Goal: Transaction & Acquisition: Purchase product/service

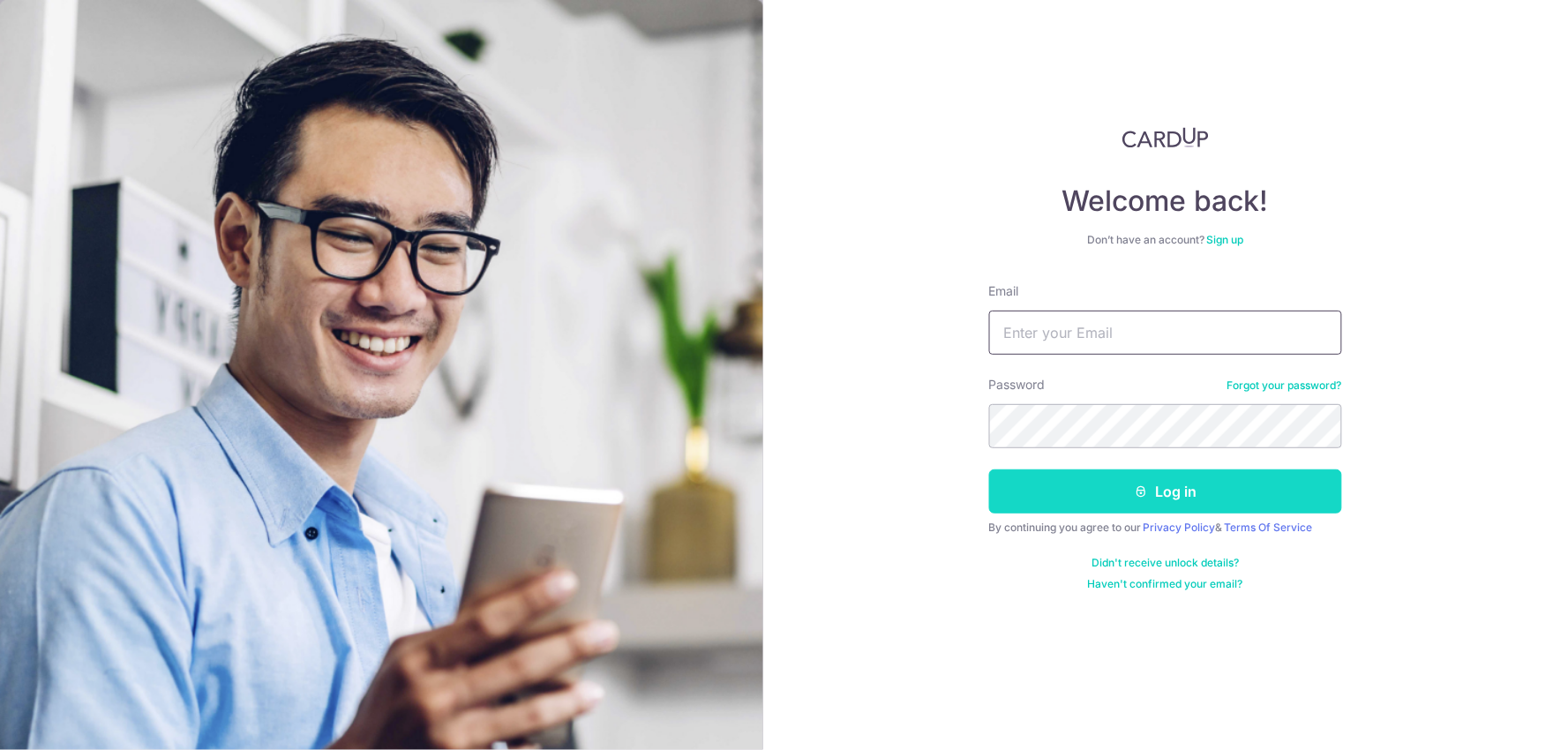
type input "ANSARMS1@HOTMAIL.COM"
click at [1175, 489] on button "Log in" at bounding box center [1166, 491] width 353 height 44
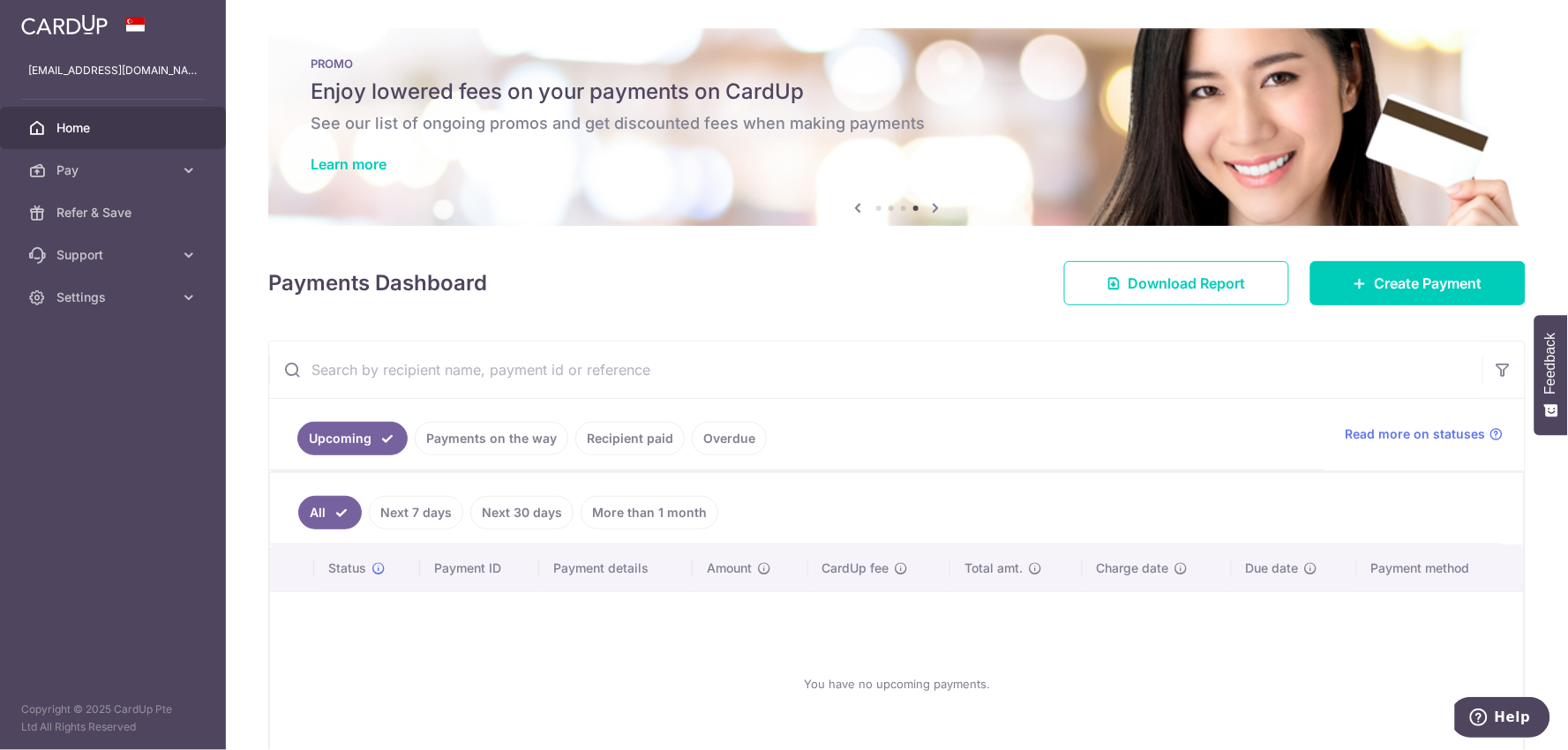
click at [533, 437] on link "Payments on the way" at bounding box center [491, 439] width 154 height 33
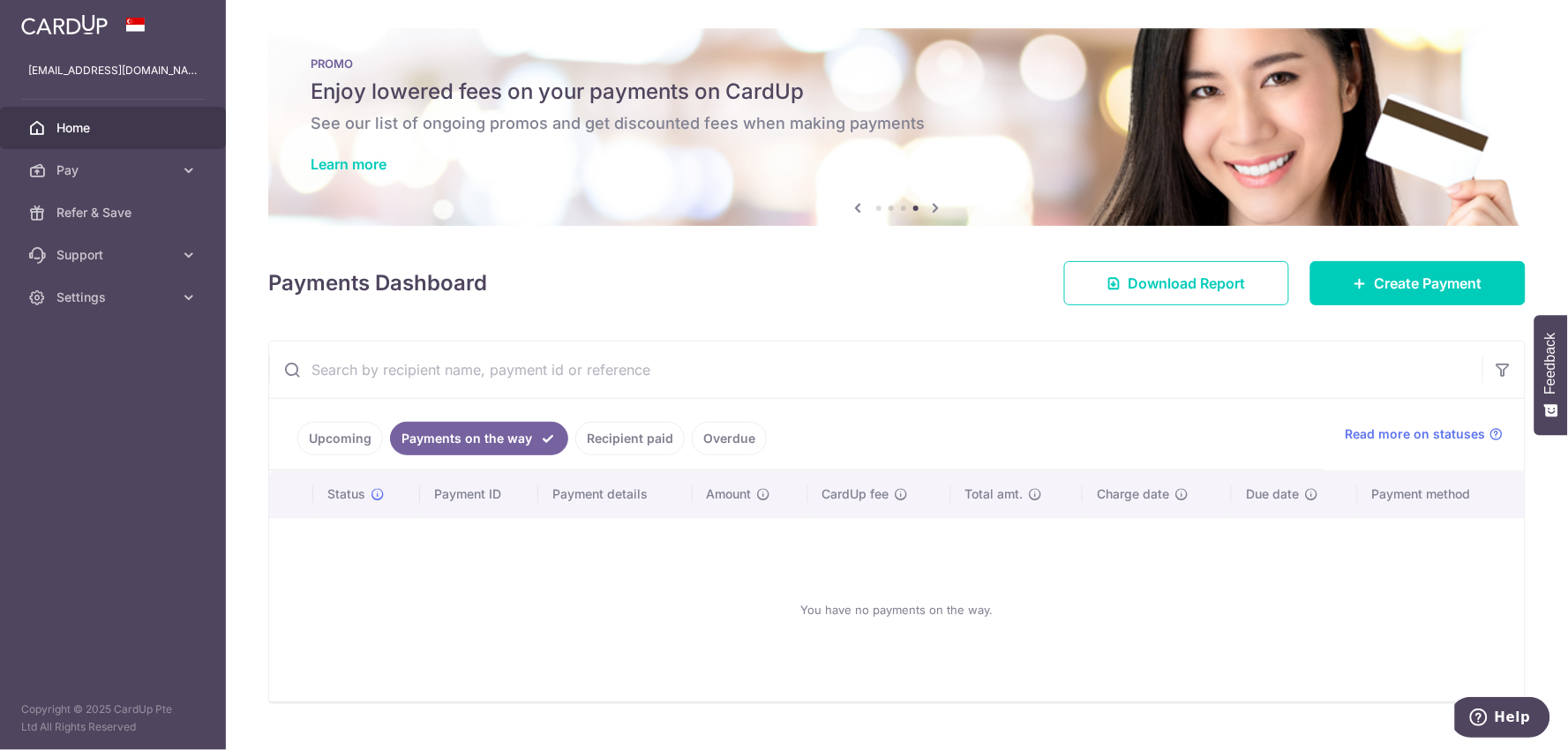
click at [643, 436] on link "Recipient paid" at bounding box center [631, 439] width 109 height 33
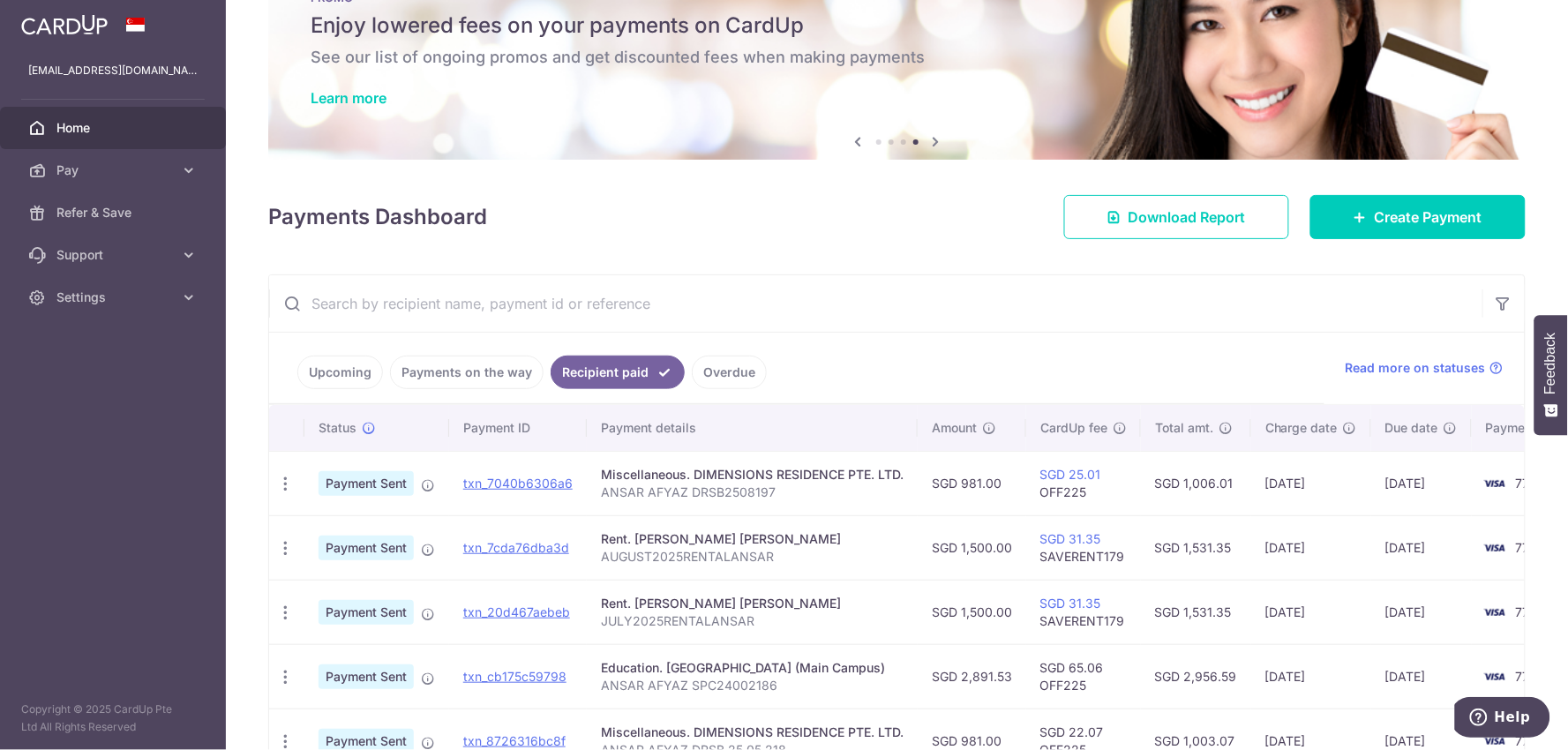
scroll to position [98, 0]
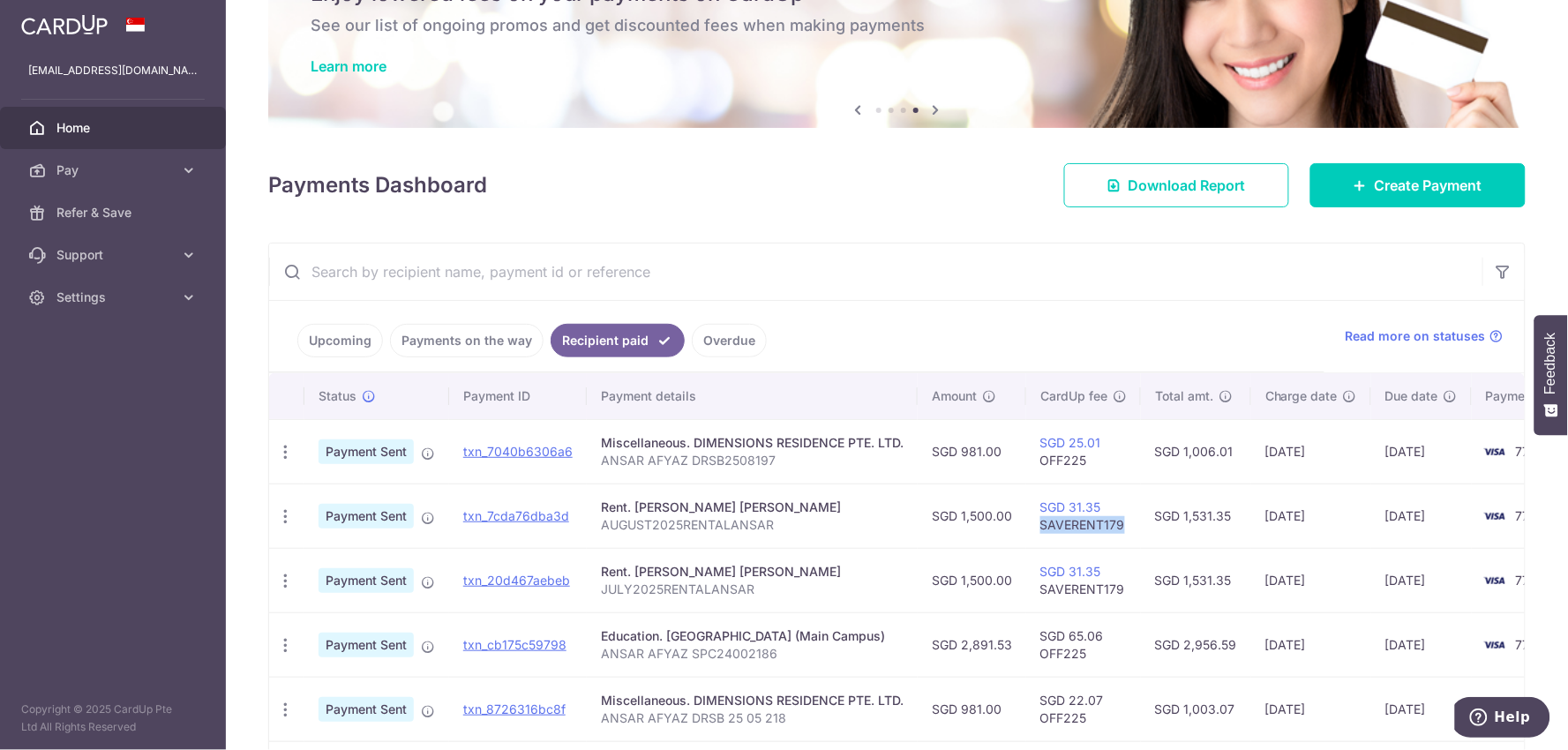
drag, startPoint x: 1168, startPoint y: 528, endPoint x: 1088, endPoint y: 527, distance: 80.0
click at [1088, 527] on td "SGD 31.35 SAVERENT179" at bounding box center [1084, 515] width 115 height 64
copy td "SAVERENT179"
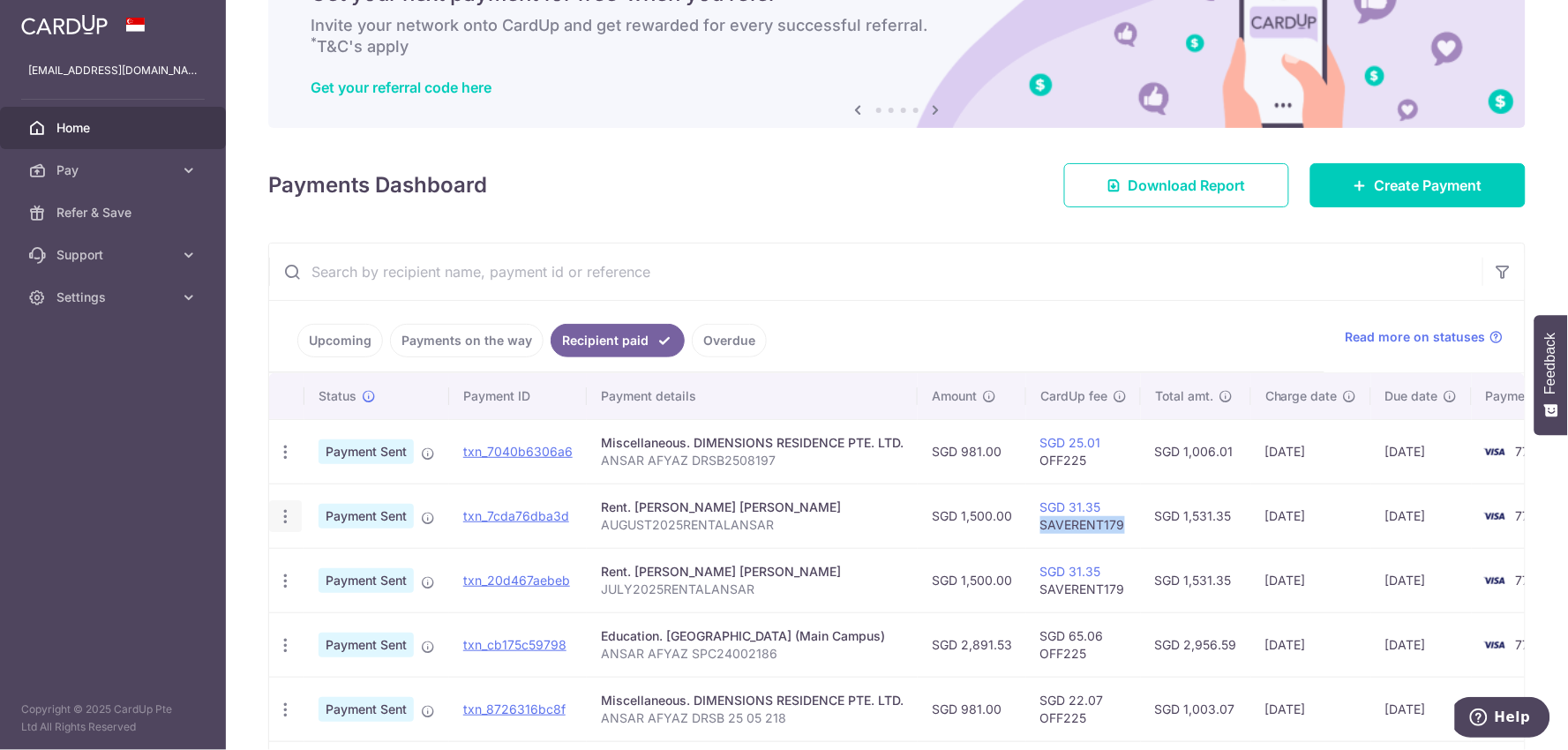
click at [287, 462] on icon "button" at bounding box center [286, 452] width 19 height 19
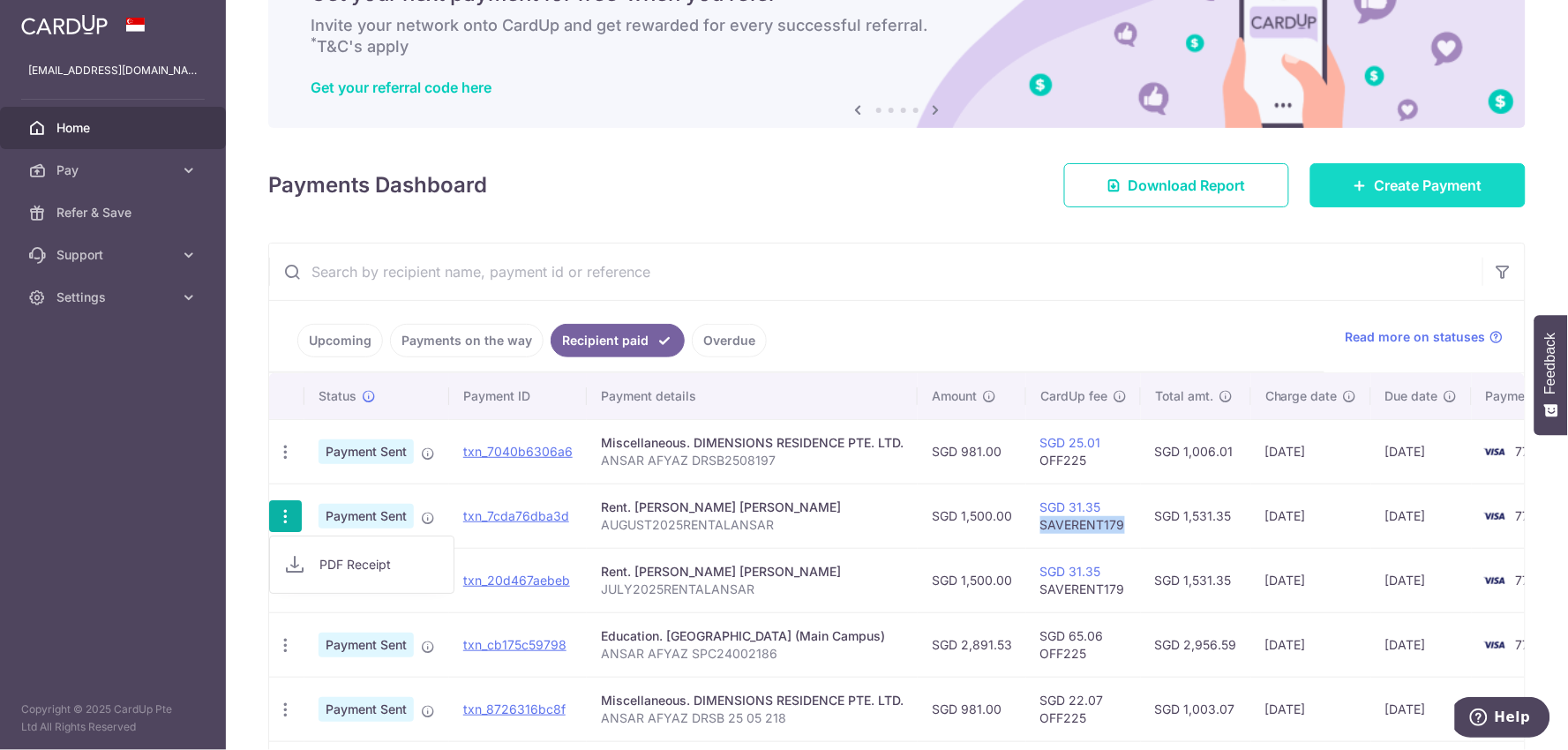
click at [1322, 198] on link "Create Payment" at bounding box center [1418, 185] width 215 height 44
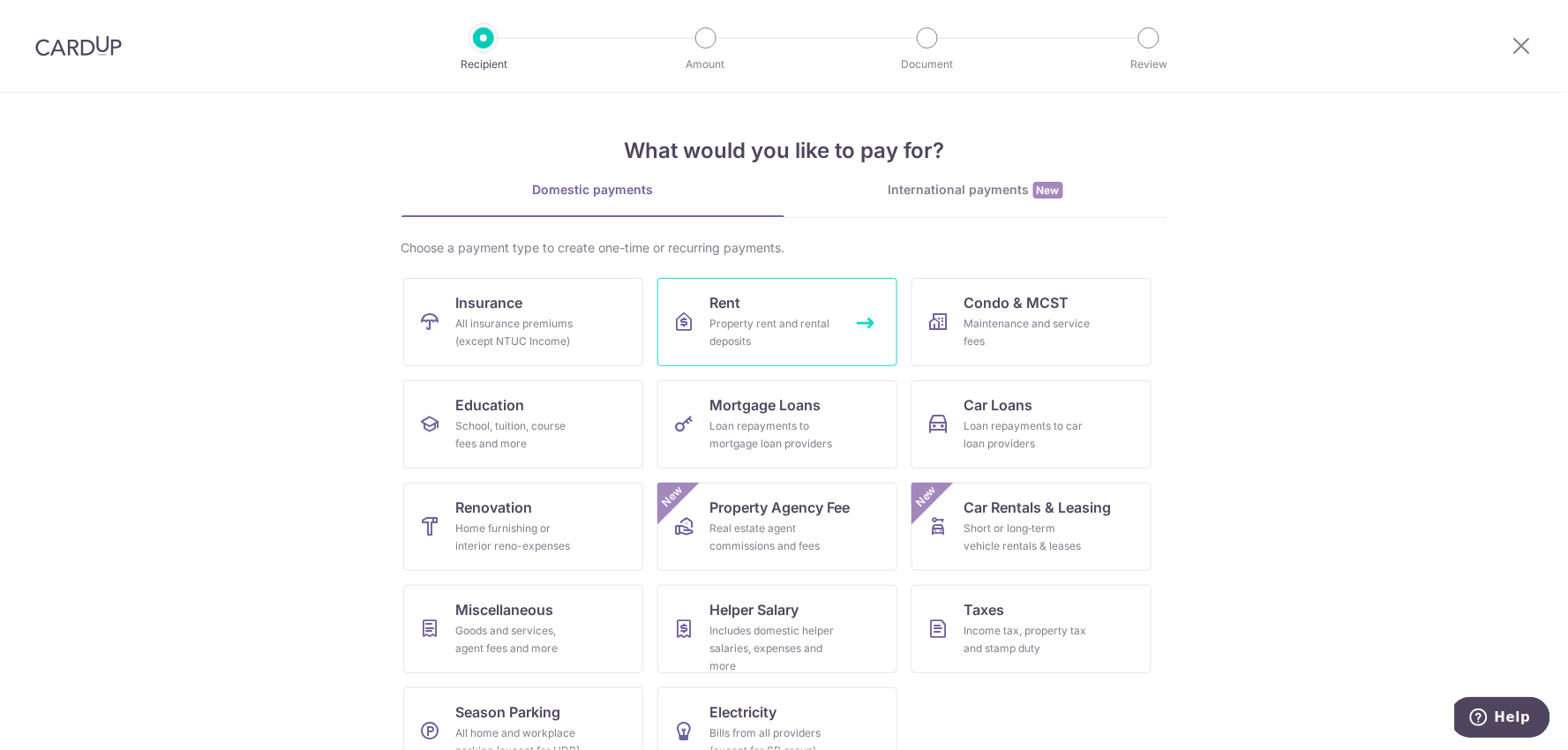
click at [832, 334] on link "Rent Property rent and rental deposits" at bounding box center [777, 322] width 240 height 88
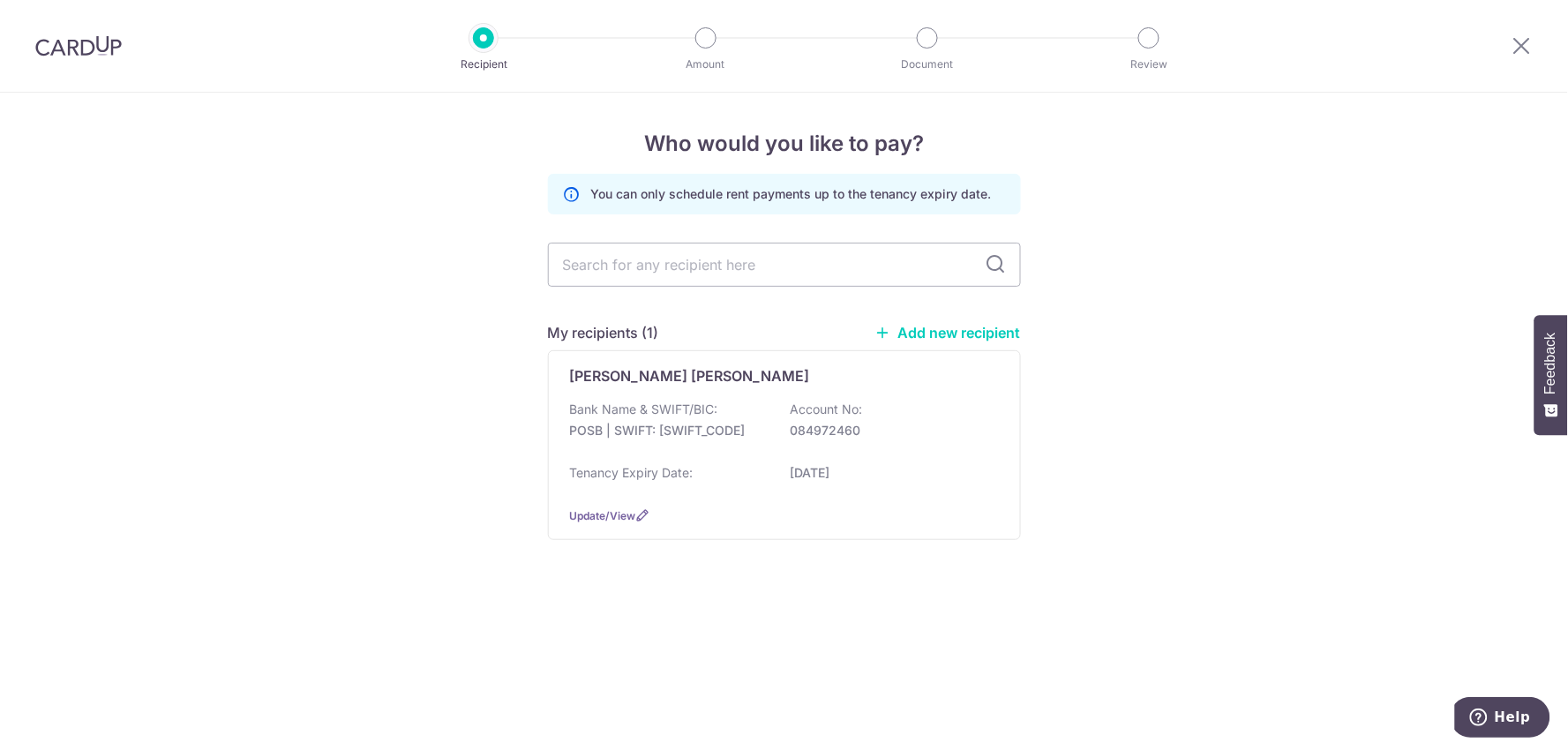
click at [796, 400] on p "Account No:" at bounding box center [827, 409] width 72 height 18
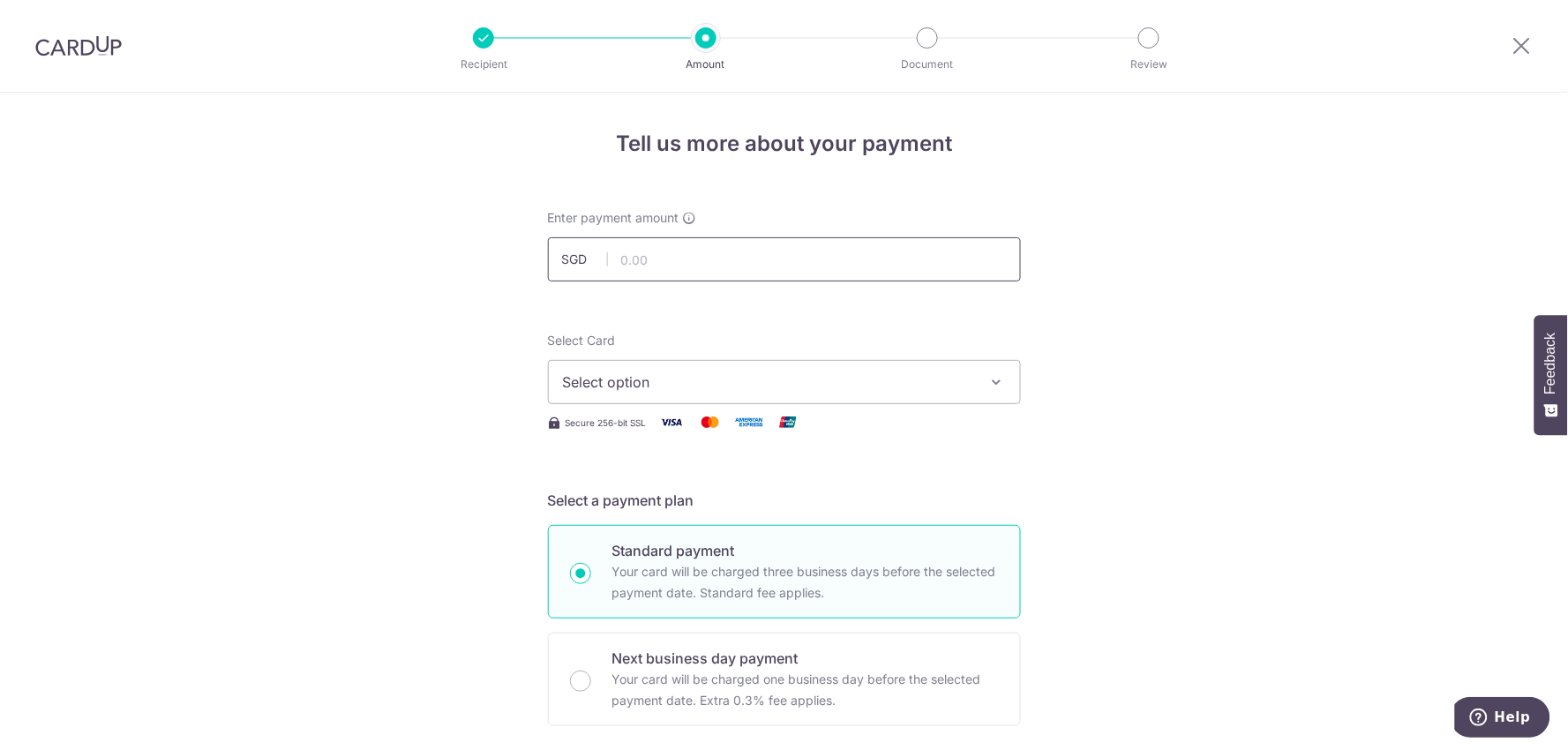
click at [703, 267] on input "text" at bounding box center [784, 260] width 473 height 44
type input "1,500.00"
click at [731, 386] on span "Select option" at bounding box center [768, 382] width 411 height 21
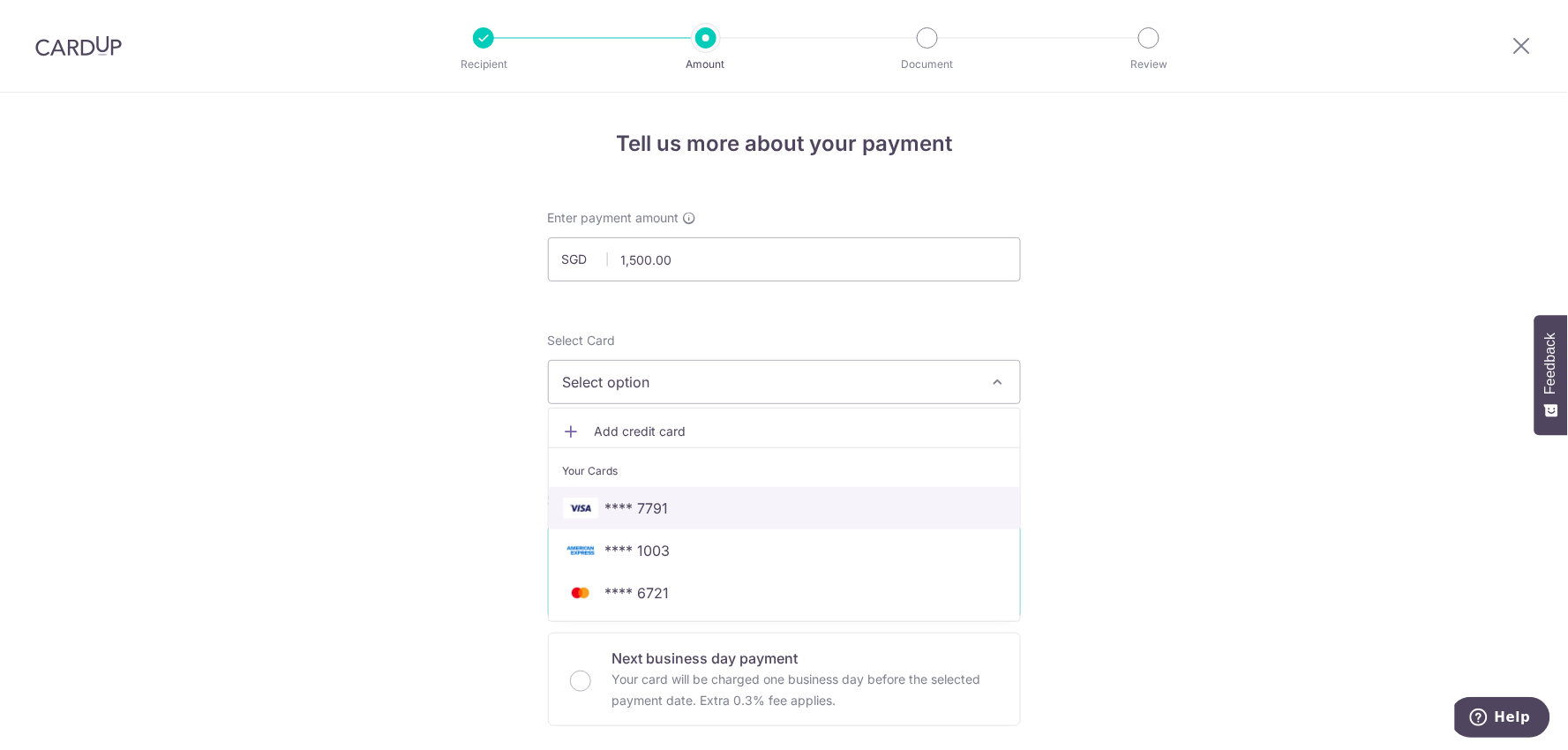
click at [606, 513] on span "**** 7791" at bounding box center [637, 508] width 64 height 21
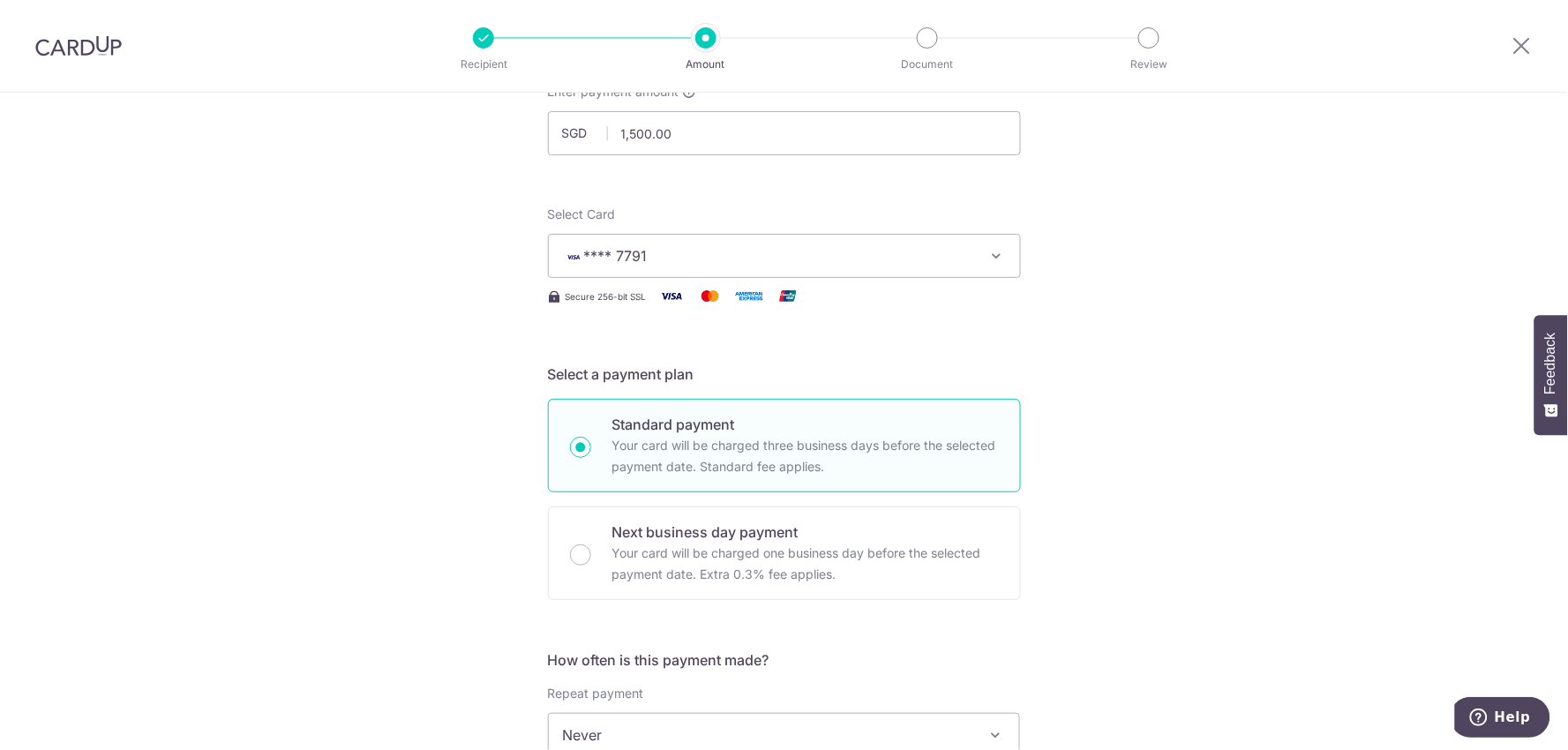
scroll to position [294, 0]
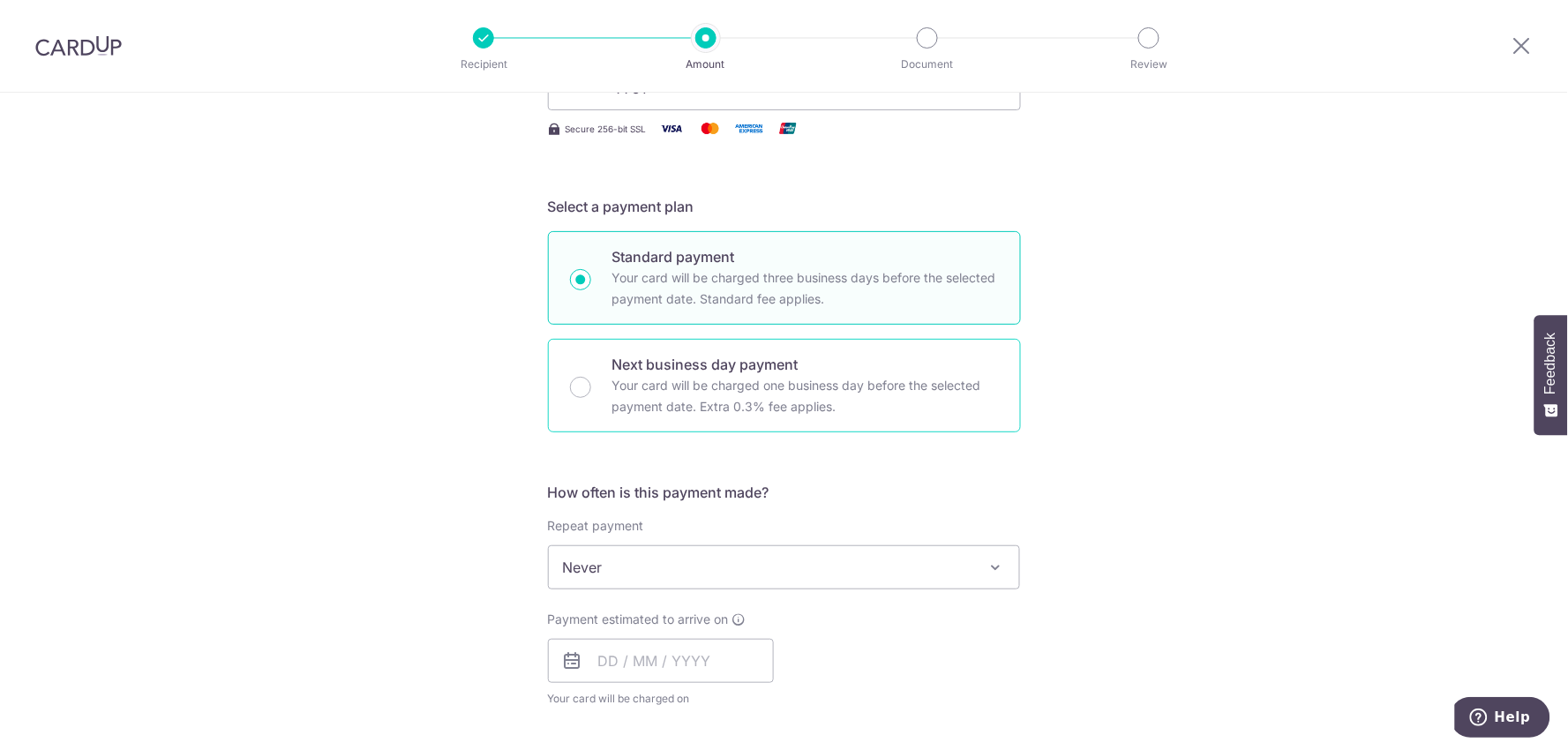
click at [707, 414] on p "Your card will be charged one business day before the selected payment date. Ex…" at bounding box center [805, 396] width 387 height 43
click at [592, 398] on input "Next business day payment Your card will be charged one business day before the…" at bounding box center [580, 387] width 21 height 21
radio input "false"
radio input "true"
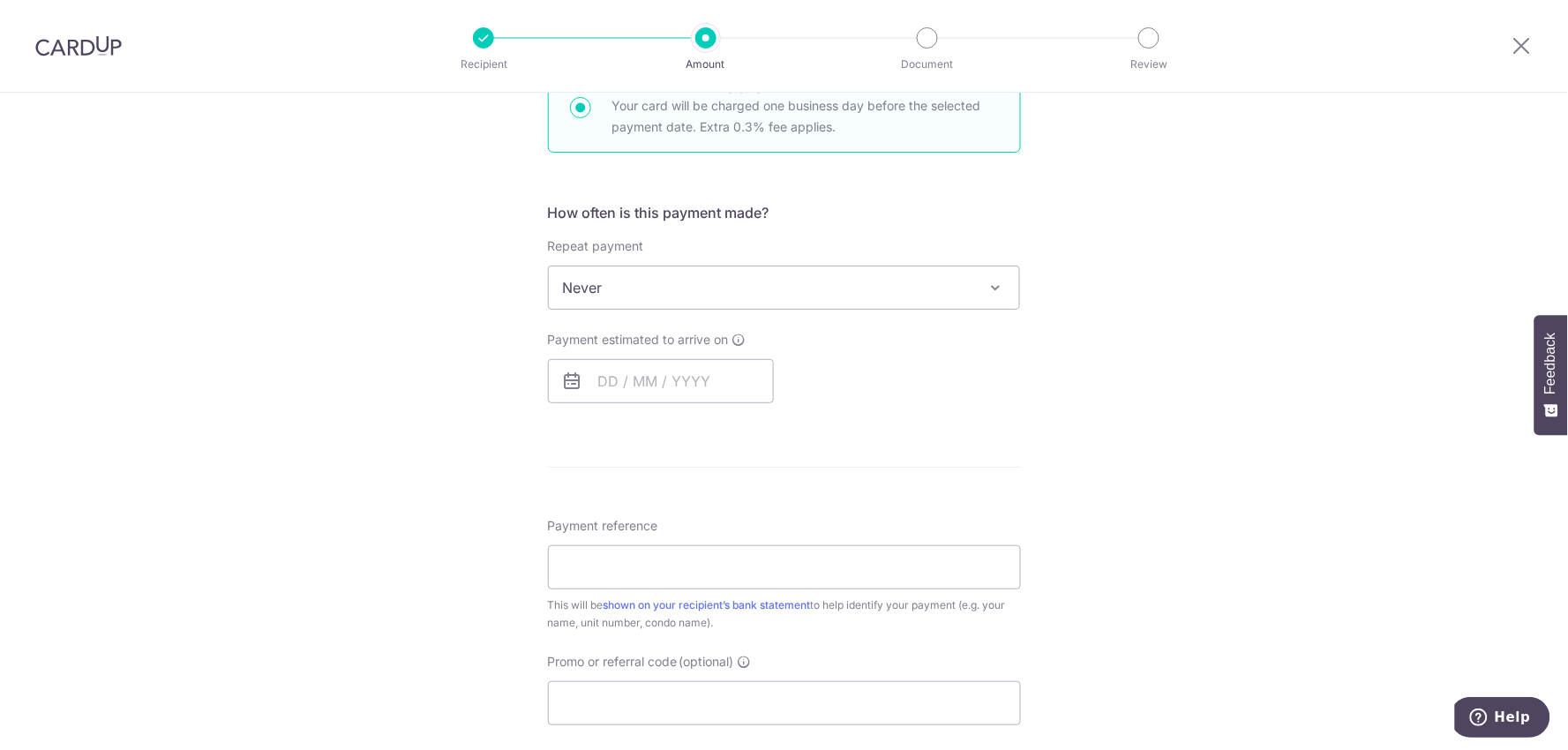
scroll to position [588, 0]
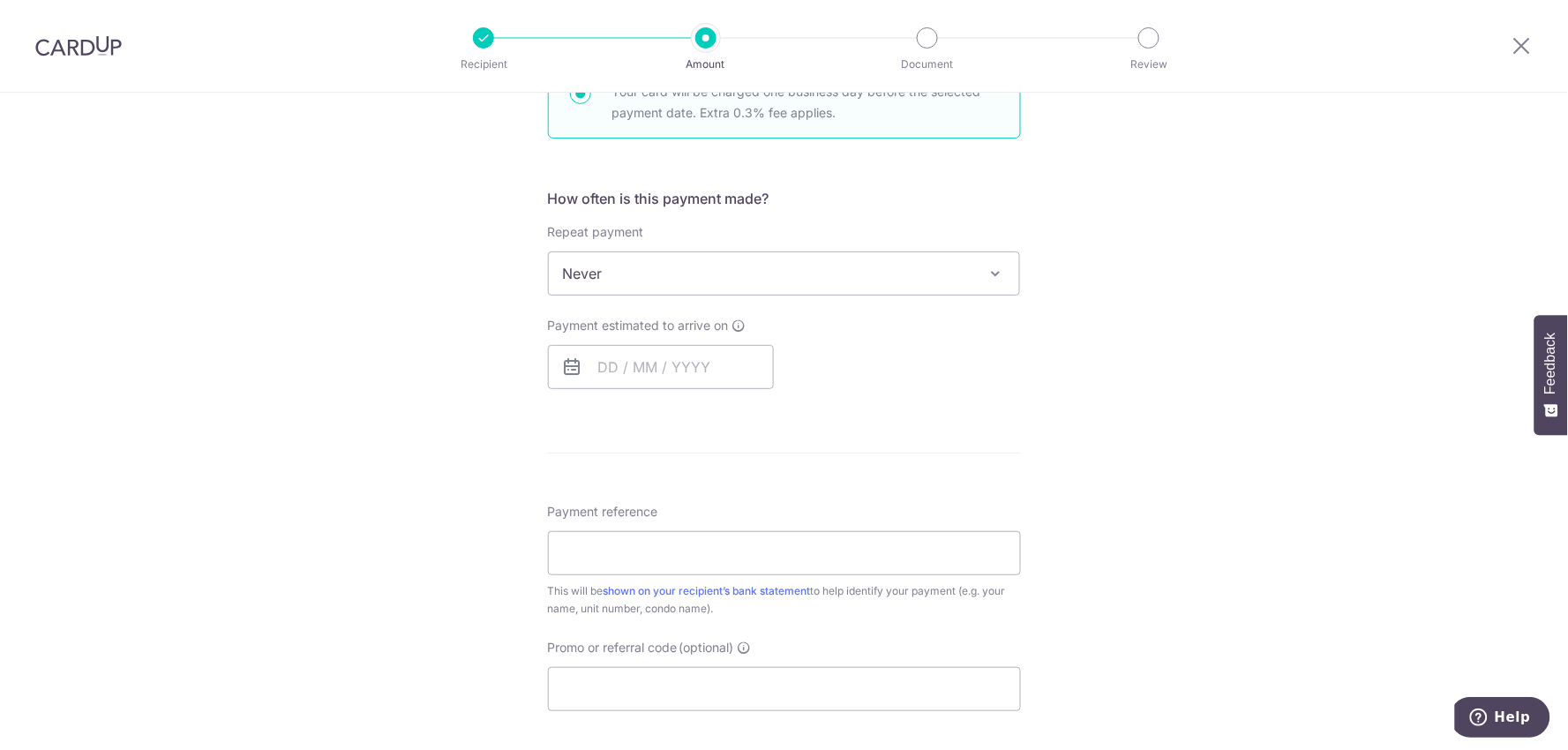
click at [691, 280] on span "Never" at bounding box center [784, 273] width 471 height 43
click at [685, 375] on input "text" at bounding box center [661, 367] width 226 height 44
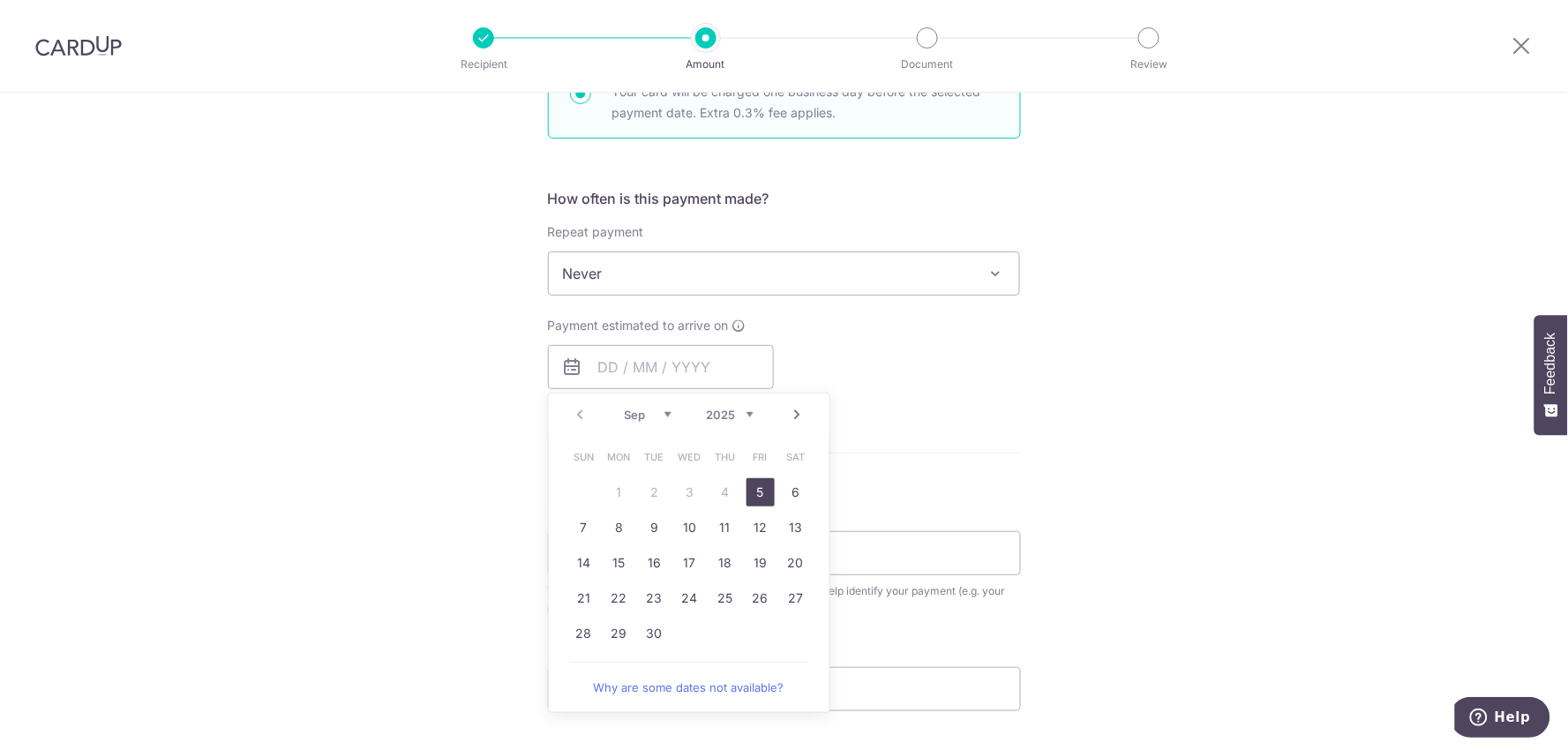
drag, startPoint x: 748, startPoint y: 490, endPoint x: 1088, endPoint y: 450, distance: 342.3
click at [748, 490] on link "5" at bounding box center [760, 492] width 28 height 28
type input "[DATE]"
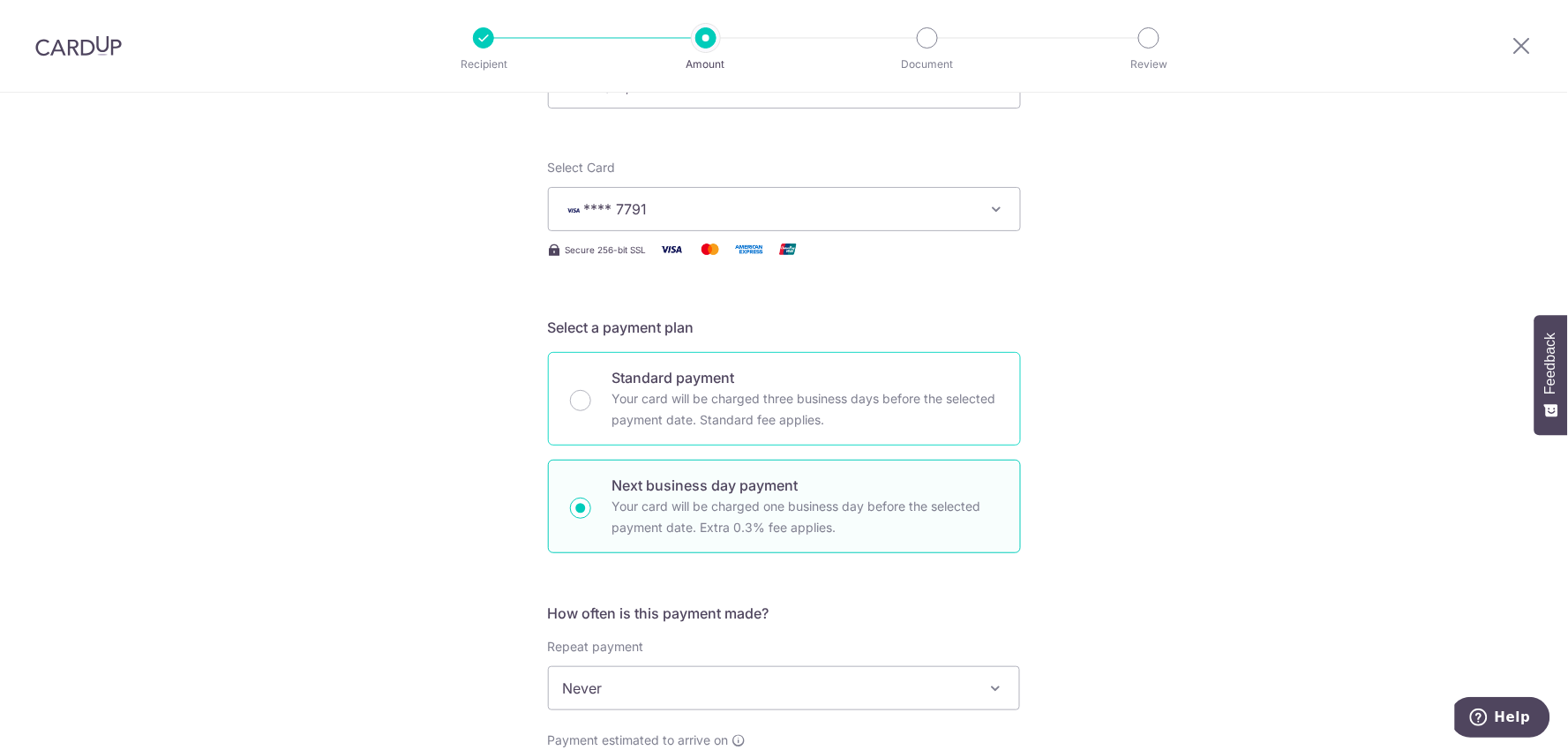
scroll to position [0, 0]
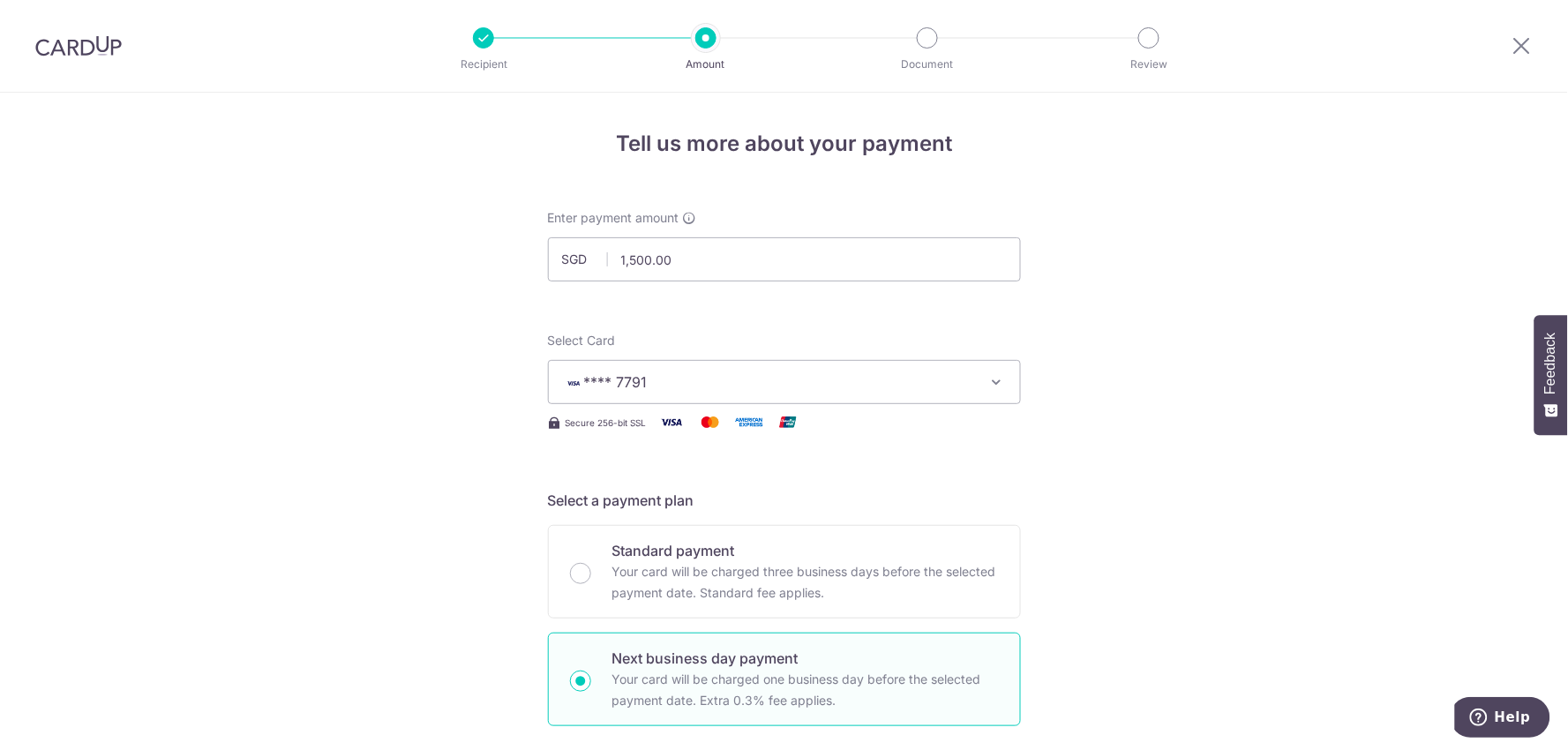
click at [726, 382] on span "**** 7791" at bounding box center [768, 382] width 411 height 21
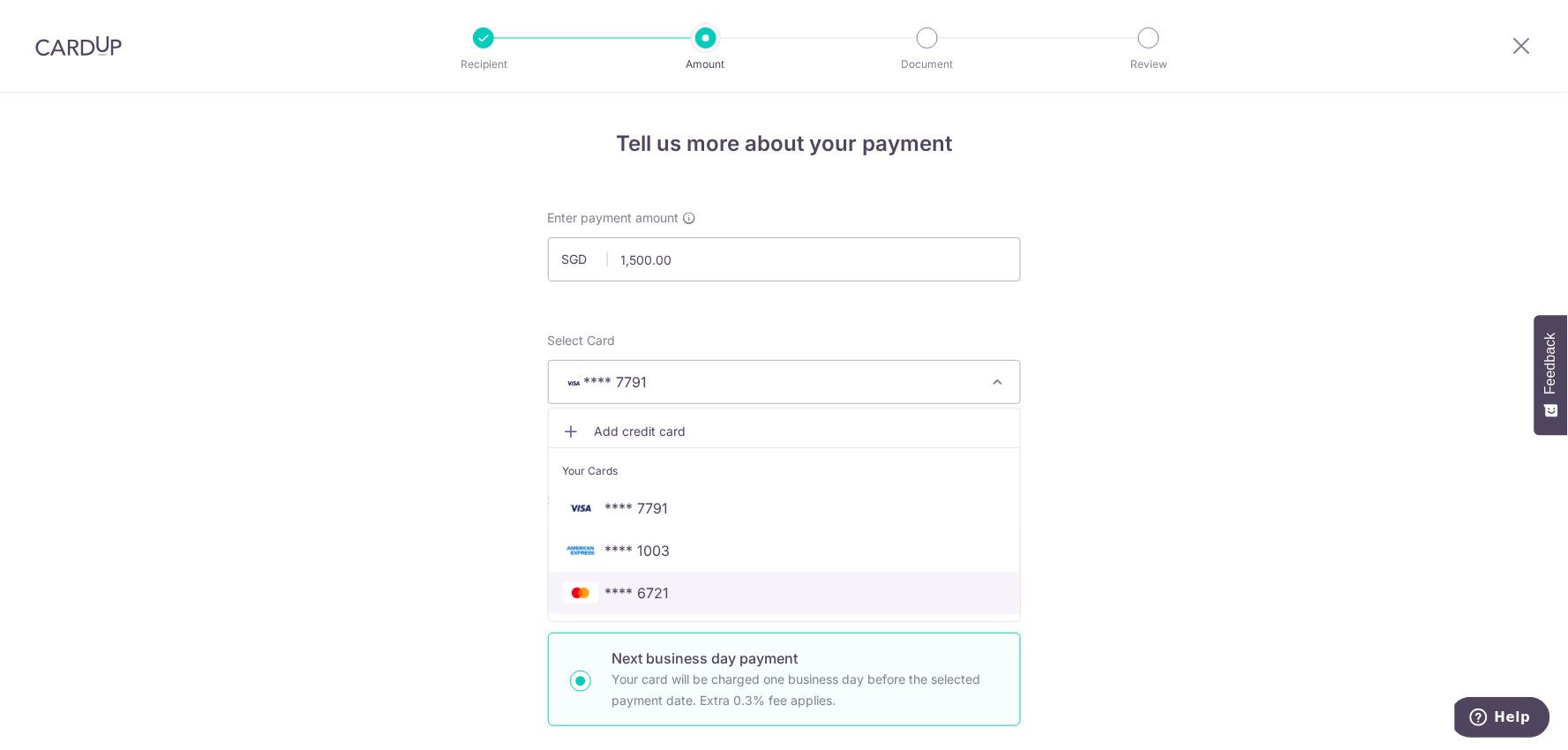
click at [686, 583] on span "**** 6721" at bounding box center [784, 592] width 443 height 21
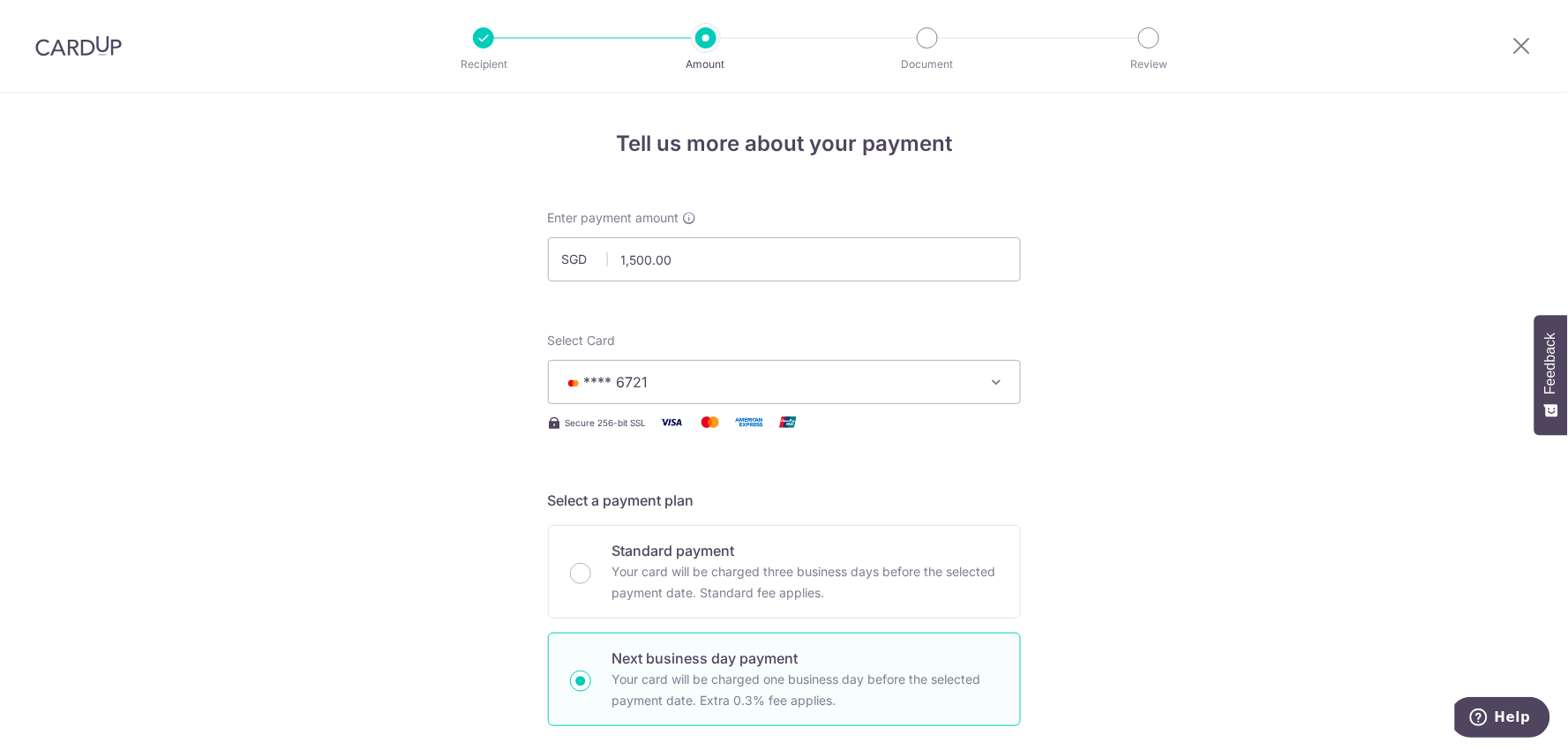
click at [90, 53] on img at bounding box center [78, 45] width 86 height 21
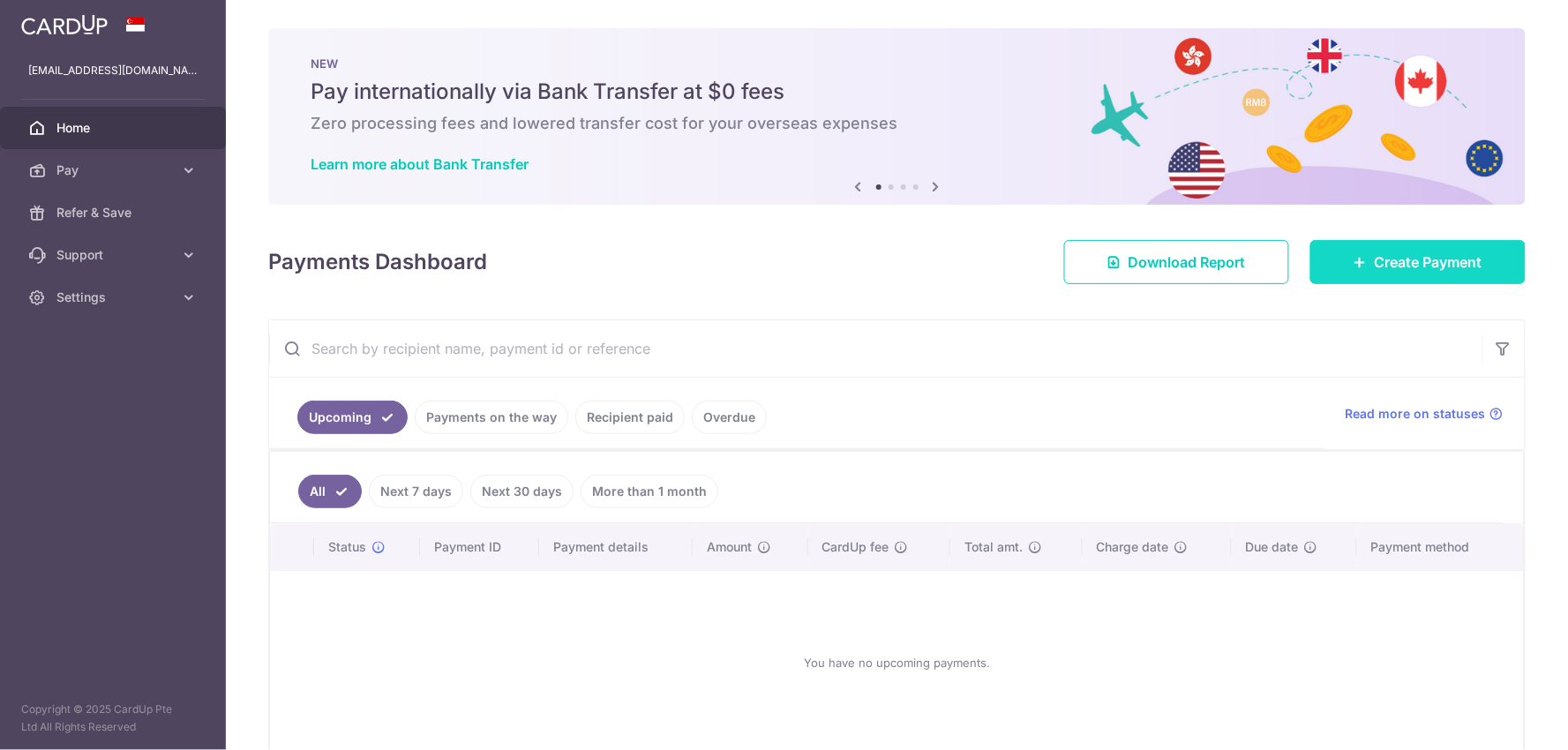
click at [1380, 273] on link "Create Payment" at bounding box center [1418, 262] width 215 height 44
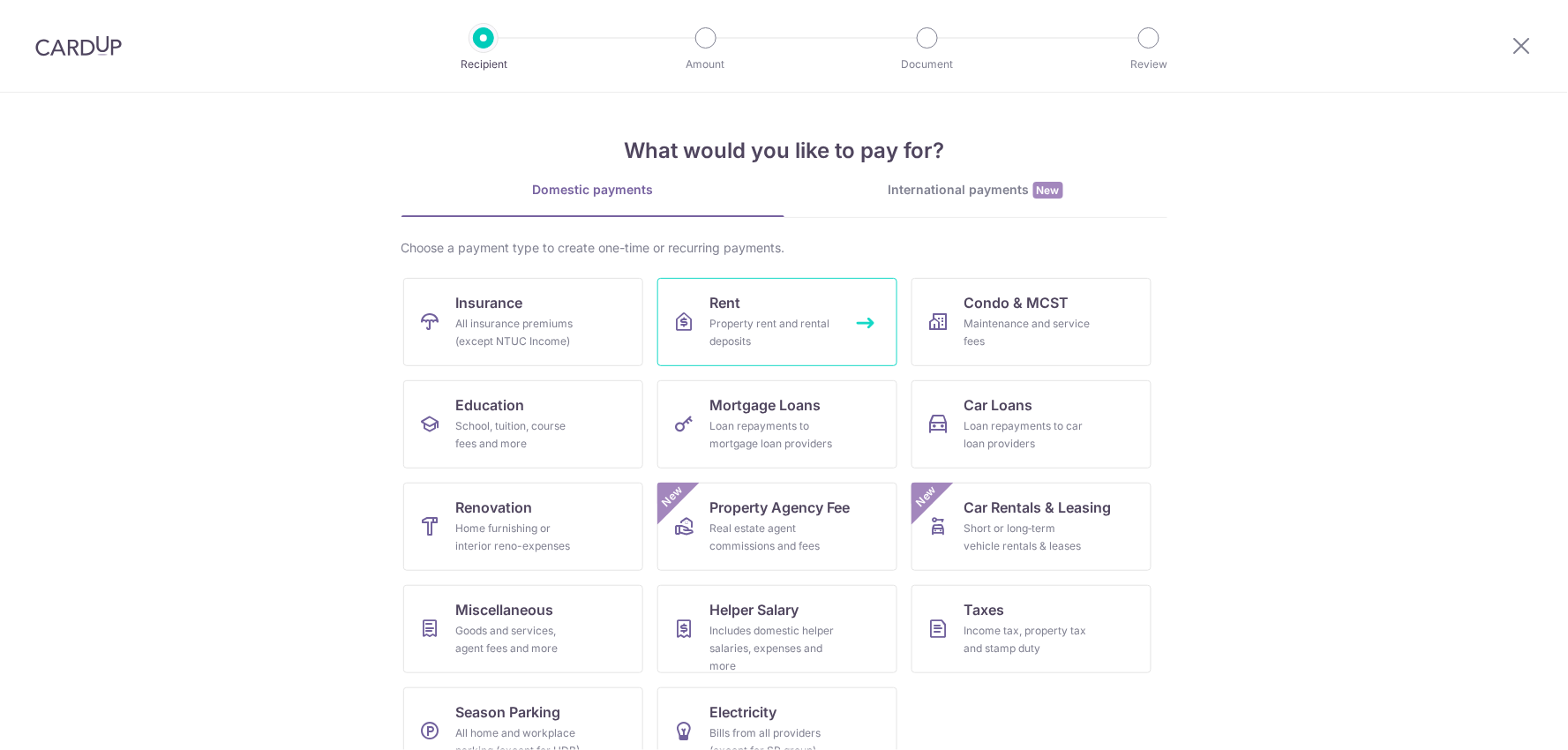
click at [795, 321] on div "Property rent and rental deposits" at bounding box center [773, 333] width 127 height 35
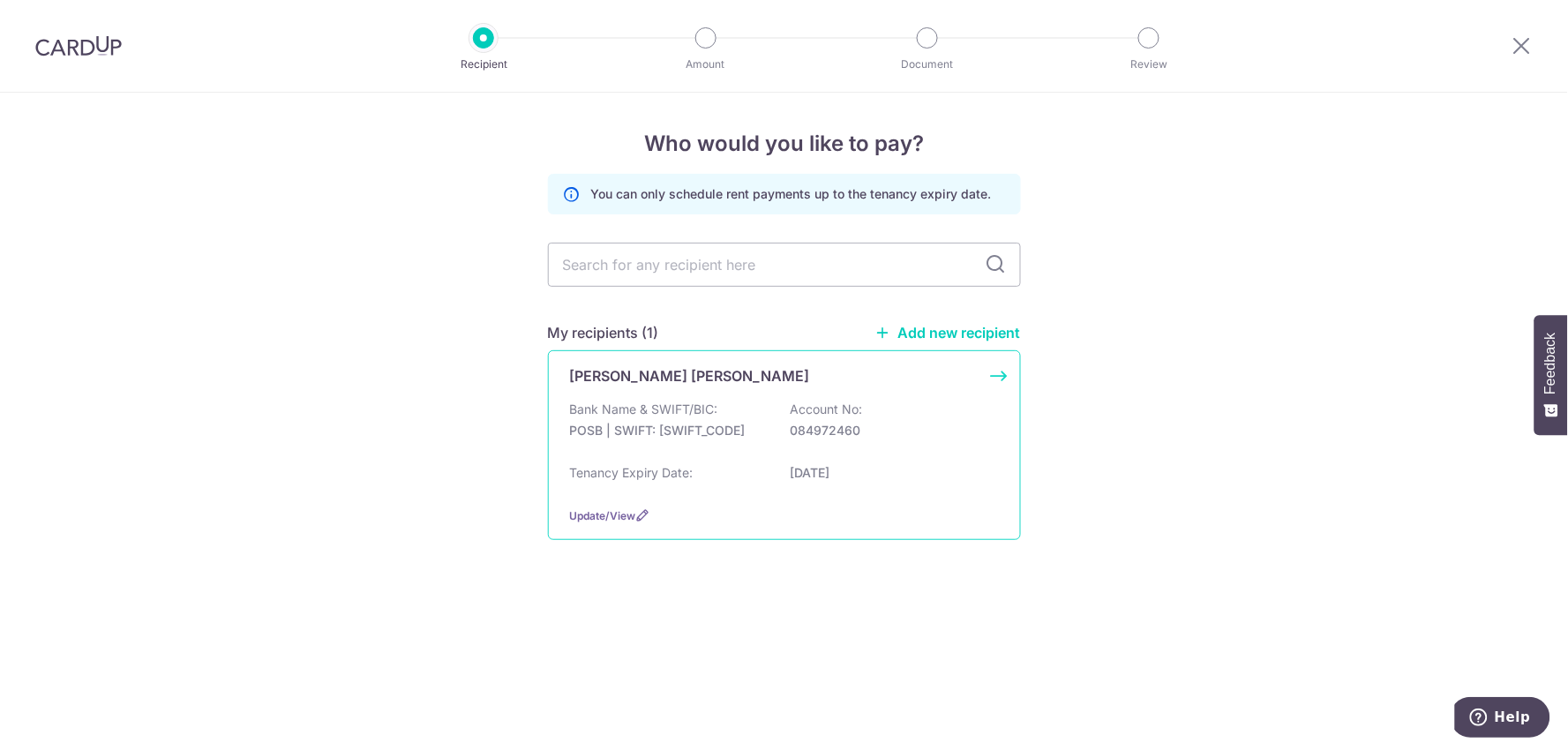
click at [759, 425] on p "POSB | SWIFT: [SWIFT_CODE]" at bounding box center [669, 430] width 198 height 18
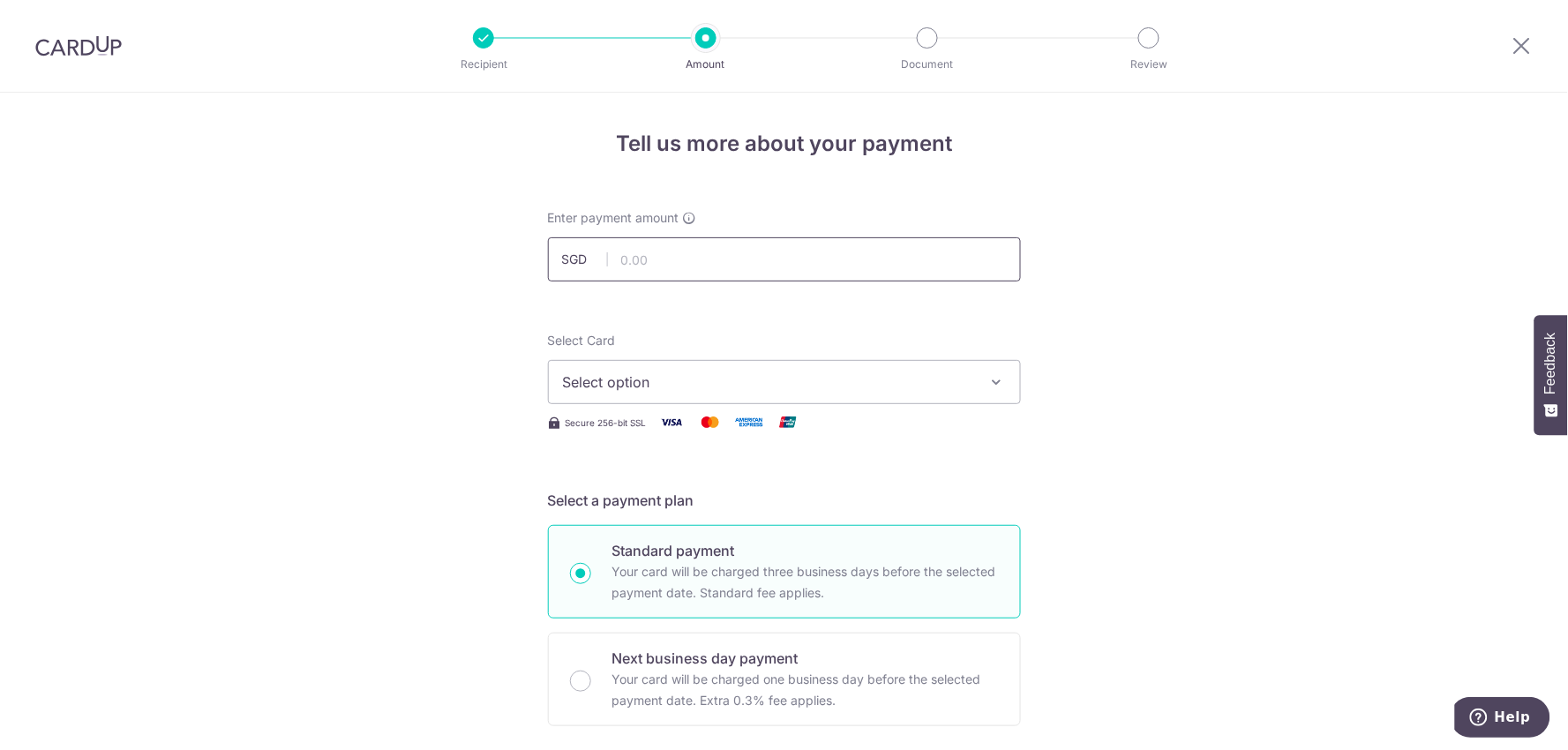
click at [686, 261] on input "text" at bounding box center [784, 260] width 473 height 44
type input "1,500.00"
click at [685, 374] on span "Select option" at bounding box center [768, 382] width 411 height 21
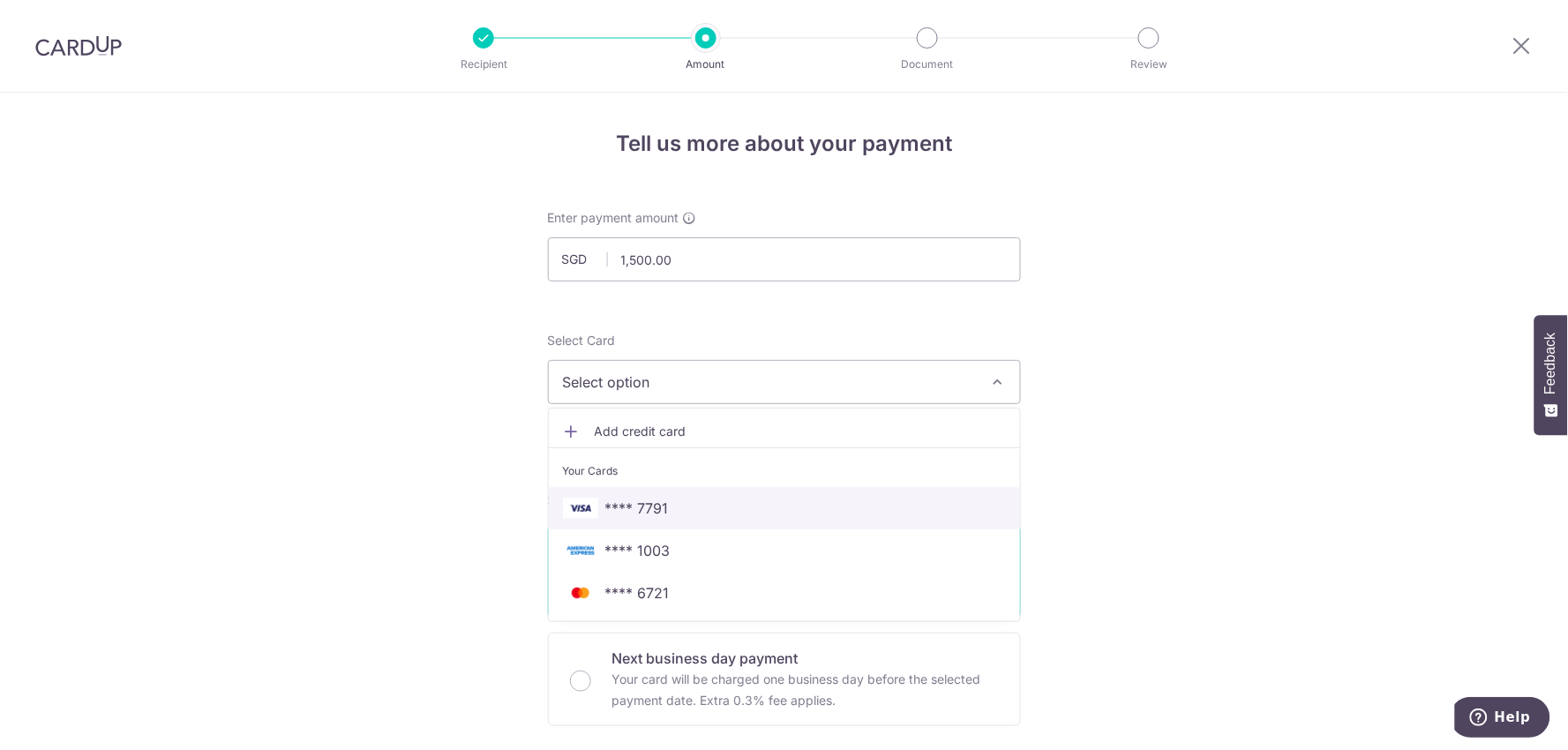
click at [641, 506] on span "**** 7791" at bounding box center [637, 508] width 64 height 21
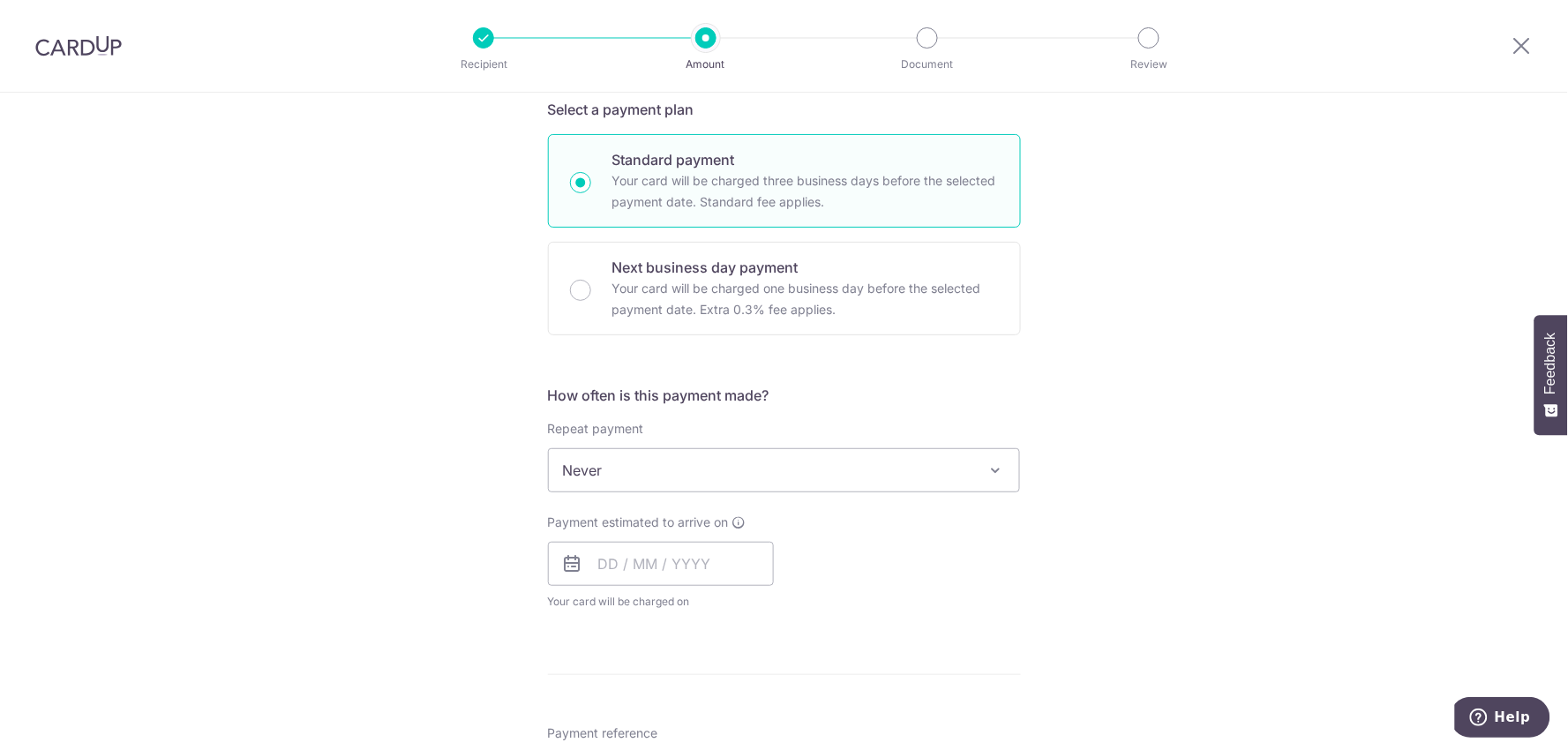
scroll to position [392, 0]
click at [713, 295] on p "Your card will be charged one business day before the selected payment date. Ex…" at bounding box center [805, 299] width 387 height 43
click at [592, 295] on input "Next business day payment Your card will be charged one business day before the…" at bounding box center [580, 289] width 21 height 21
radio input "false"
radio input "true"
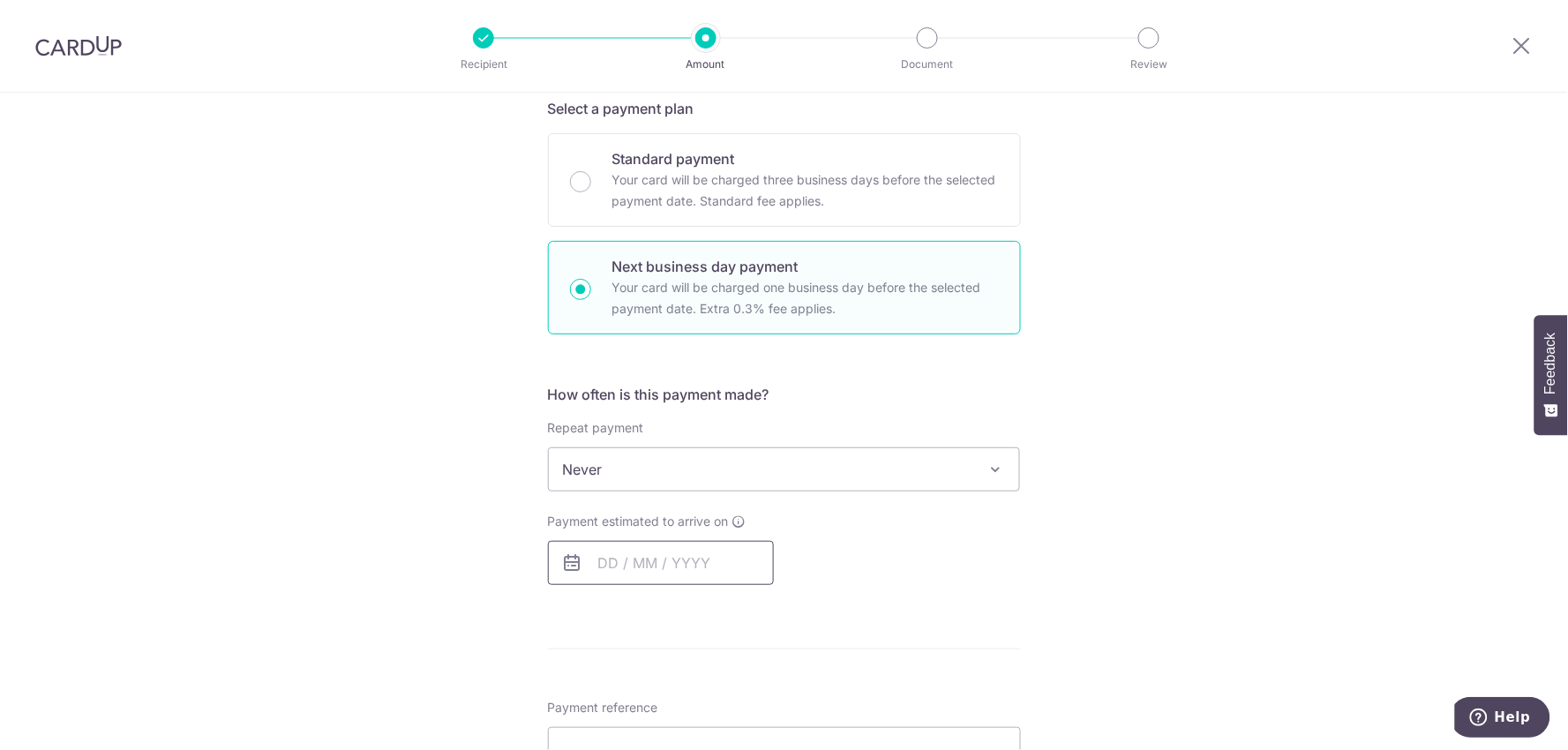
click at [639, 554] on input "text" at bounding box center [661, 563] width 226 height 44
drag, startPoint x: 756, startPoint y: 684, endPoint x: 981, endPoint y: 569, distance: 252.7
click at [756, 684] on link "5" at bounding box center [760, 688] width 28 height 28
type input "[DATE]"
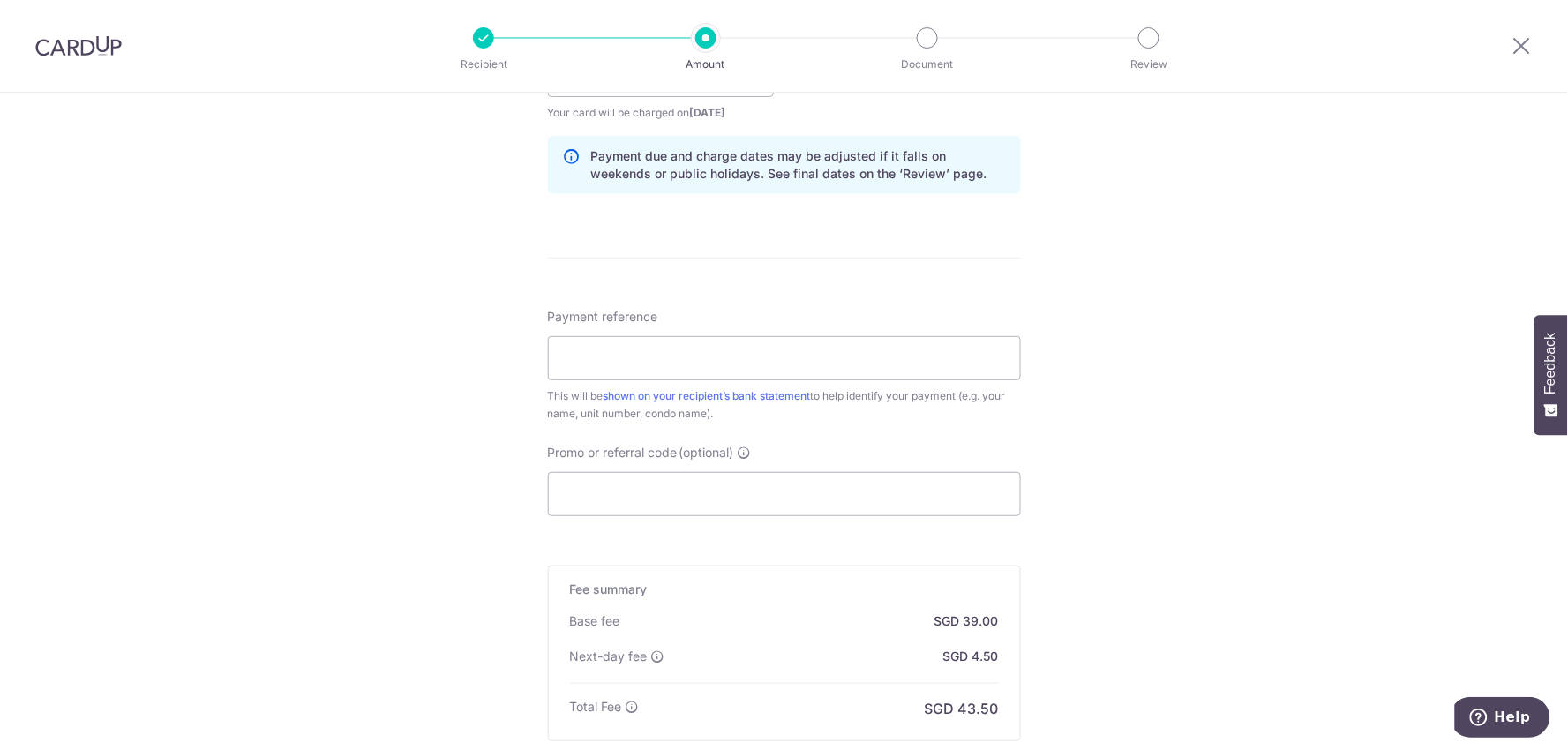
scroll to position [883, 0]
click at [779, 364] on input "Payment reference" at bounding box center [784, 356] width 473 height 44
type input "r"
type input "A"
type input "RENTAL[DATE]ANSAR"
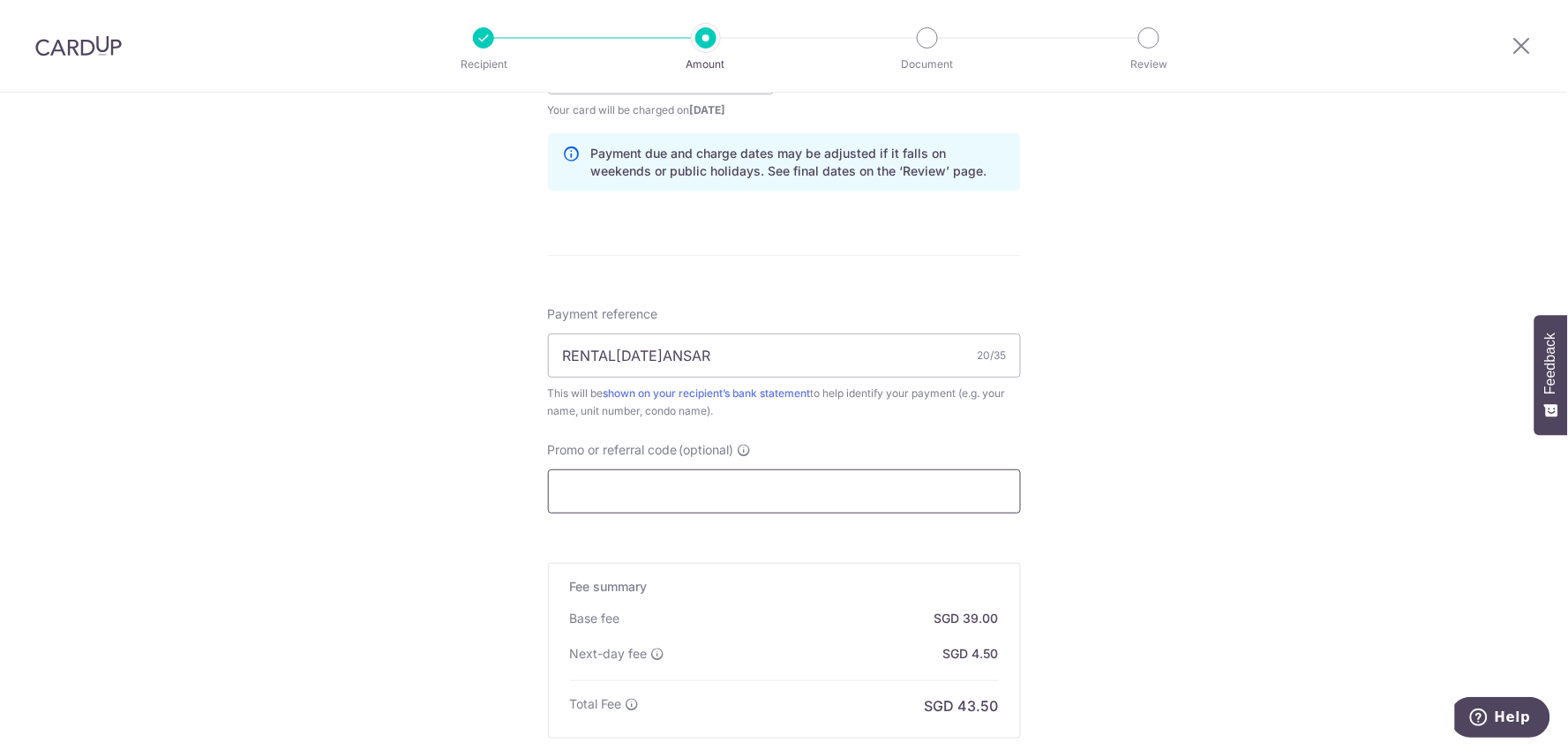
click at [775, 489] on input "Promo or referral code (optional)" at bounding box center [784, 491] width 473 height 44
paste input "SAVERENT179"
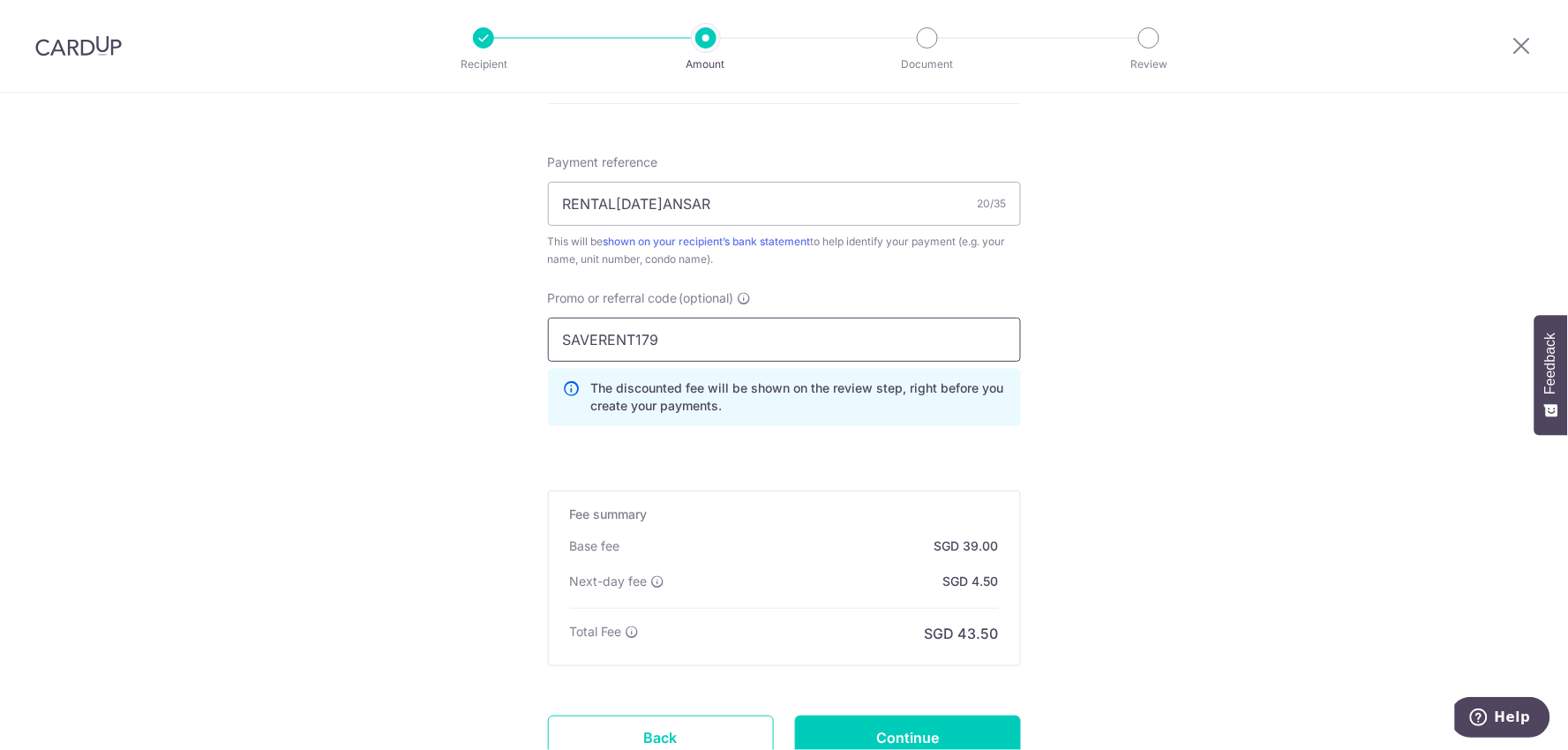
scroll to position [1078, 0]
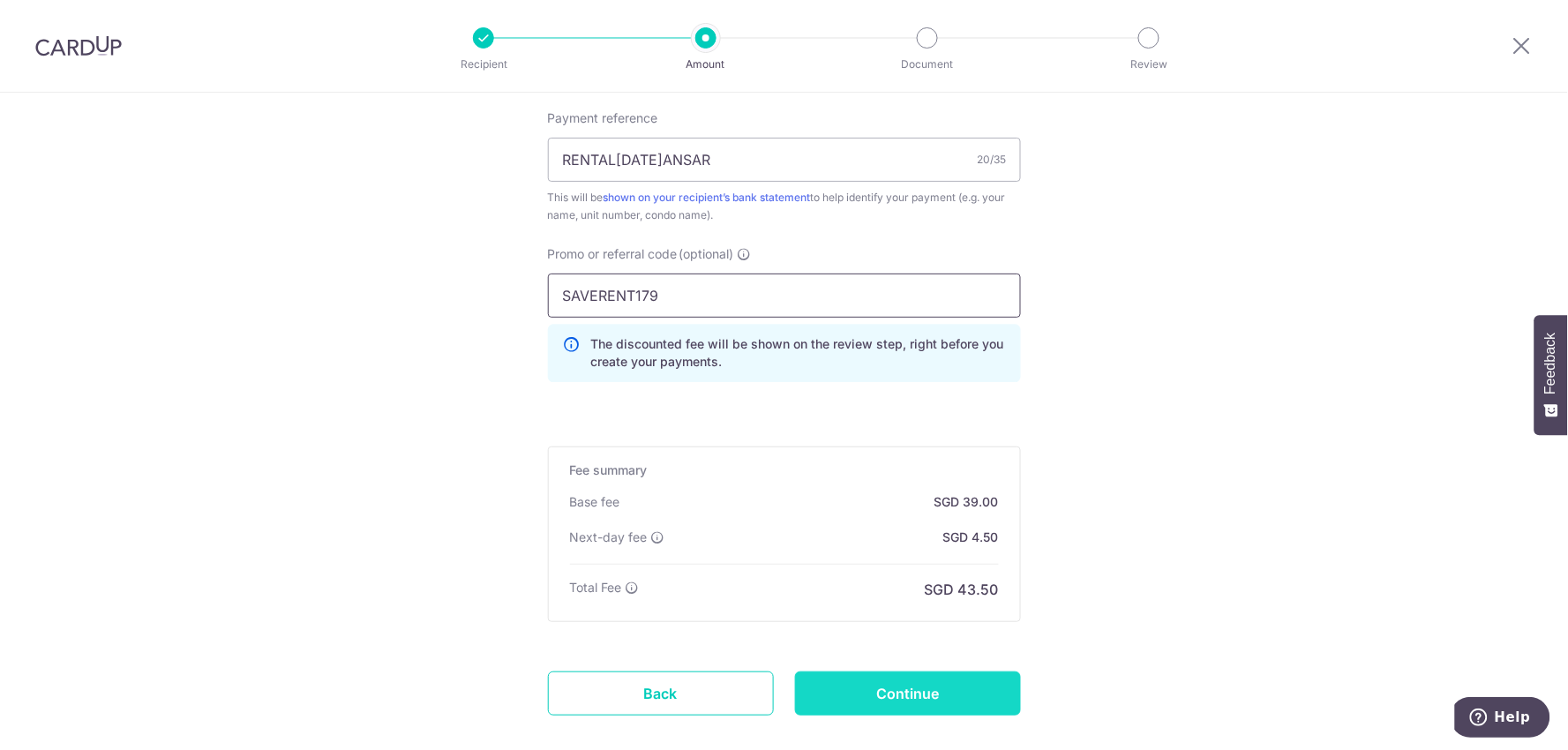
type input "SAVERENT179"
click at [897, 692] on input "Continue" at bounding box center [908, 693] width 226 height 44
type input "Create Schedule"
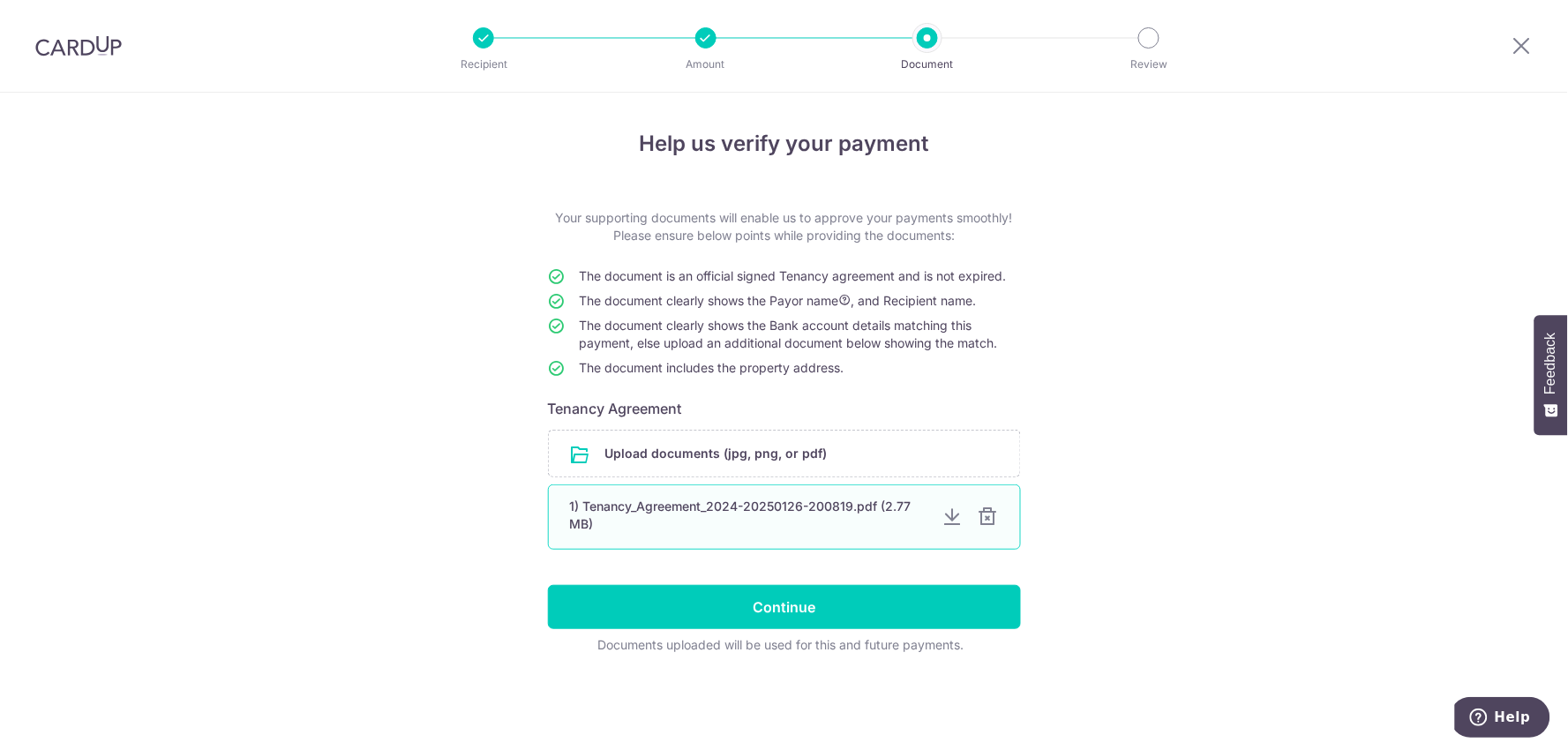
click at [957, 523] on div at bounding box center [952, 516] width 21 height 21
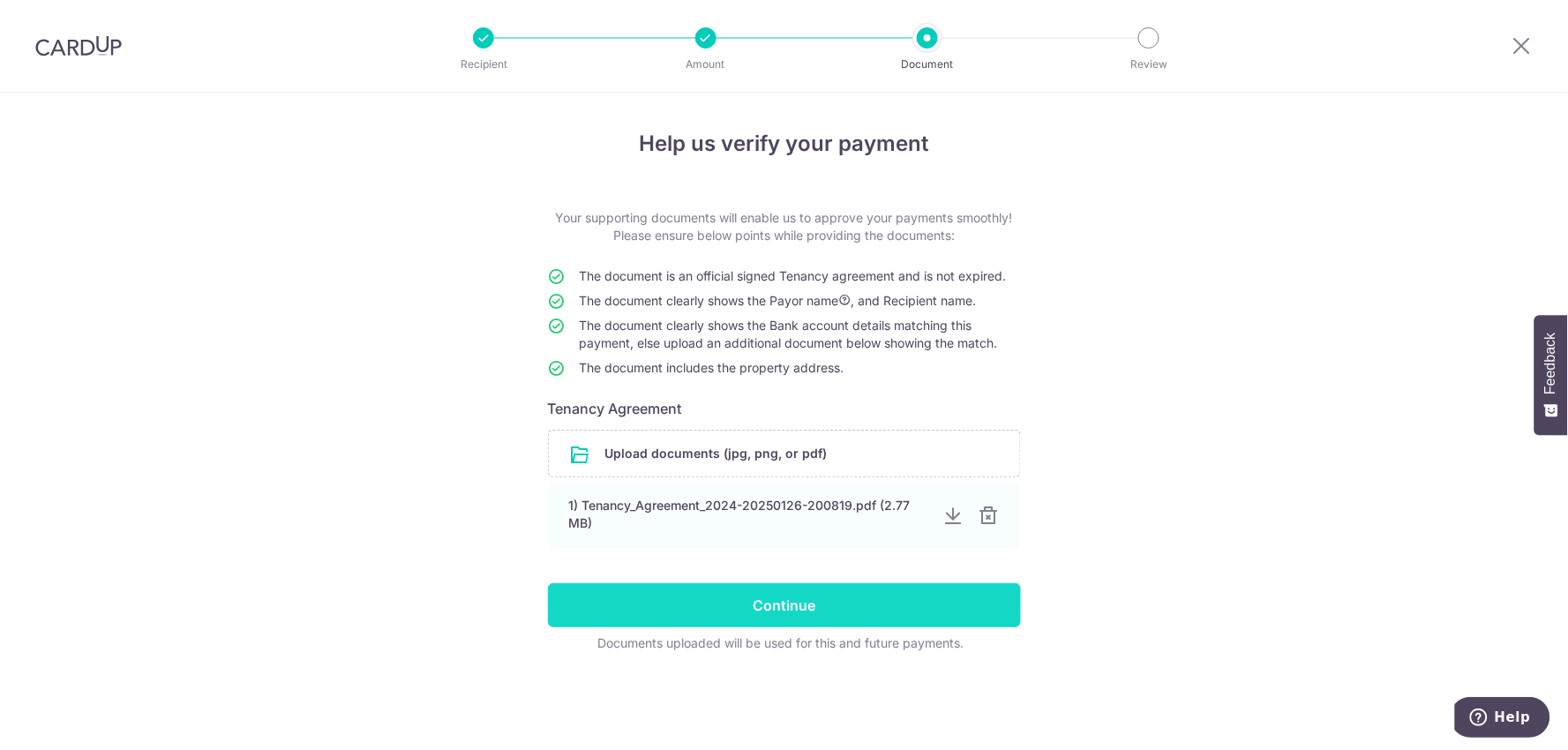
click at [842, 601] on input "Continue" at bounding box center [784, 605] width 473 height 44
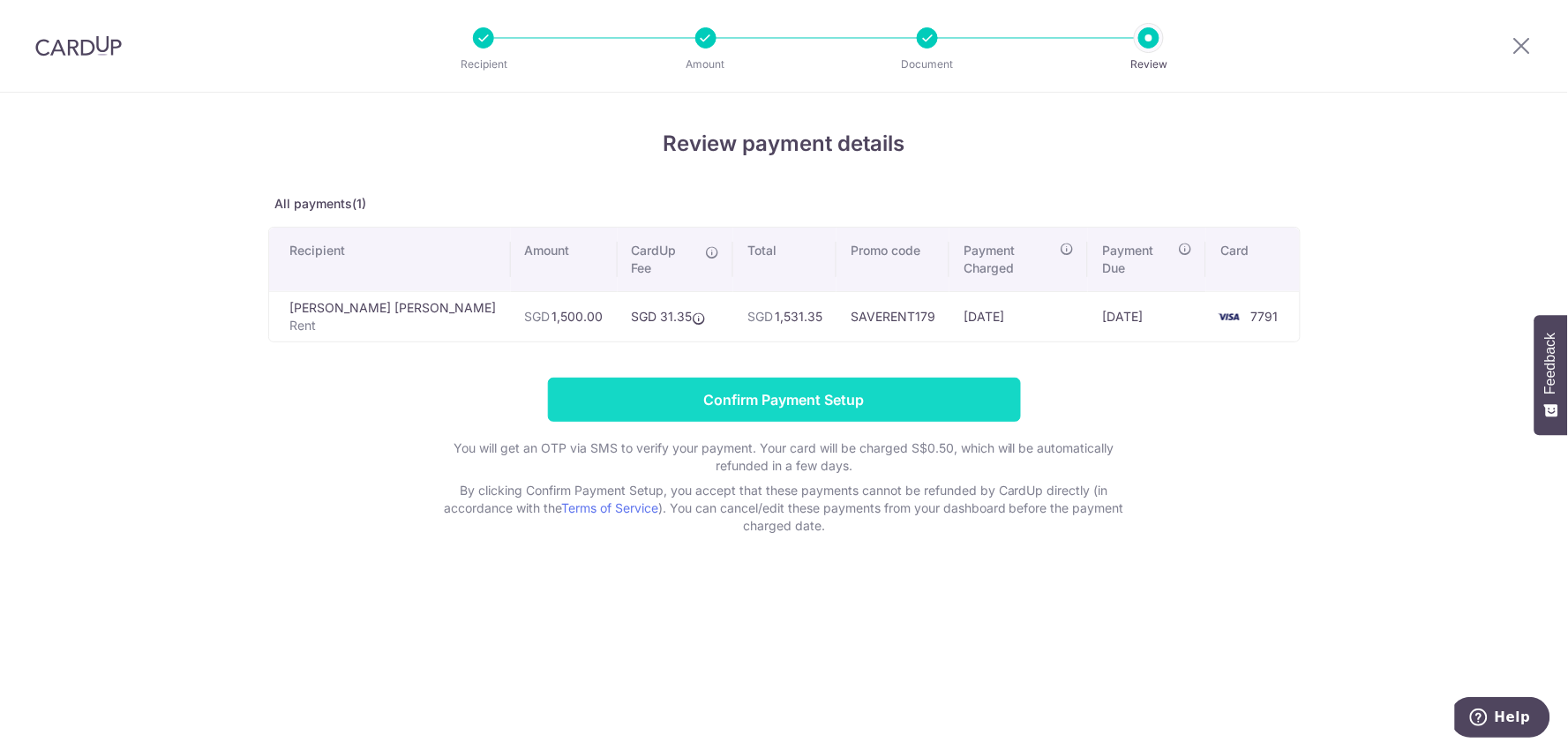
click at [685, 377] on input "Confirm Payment Setup" at bounding box center [784, 400] width 473 height 44
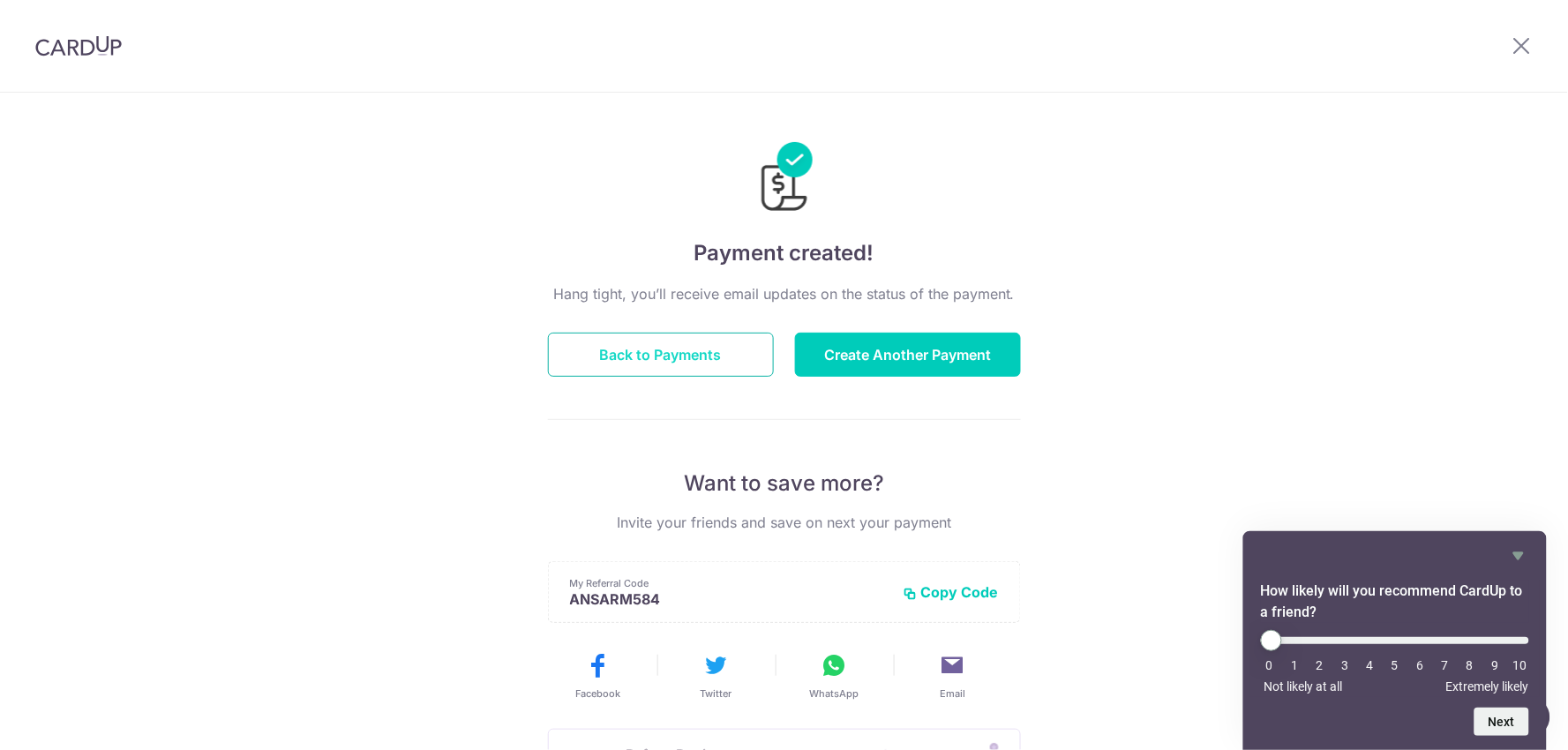
click at [706, 348] on button "Back to Payments" at bounding box center [661, 355] width 226 height 44
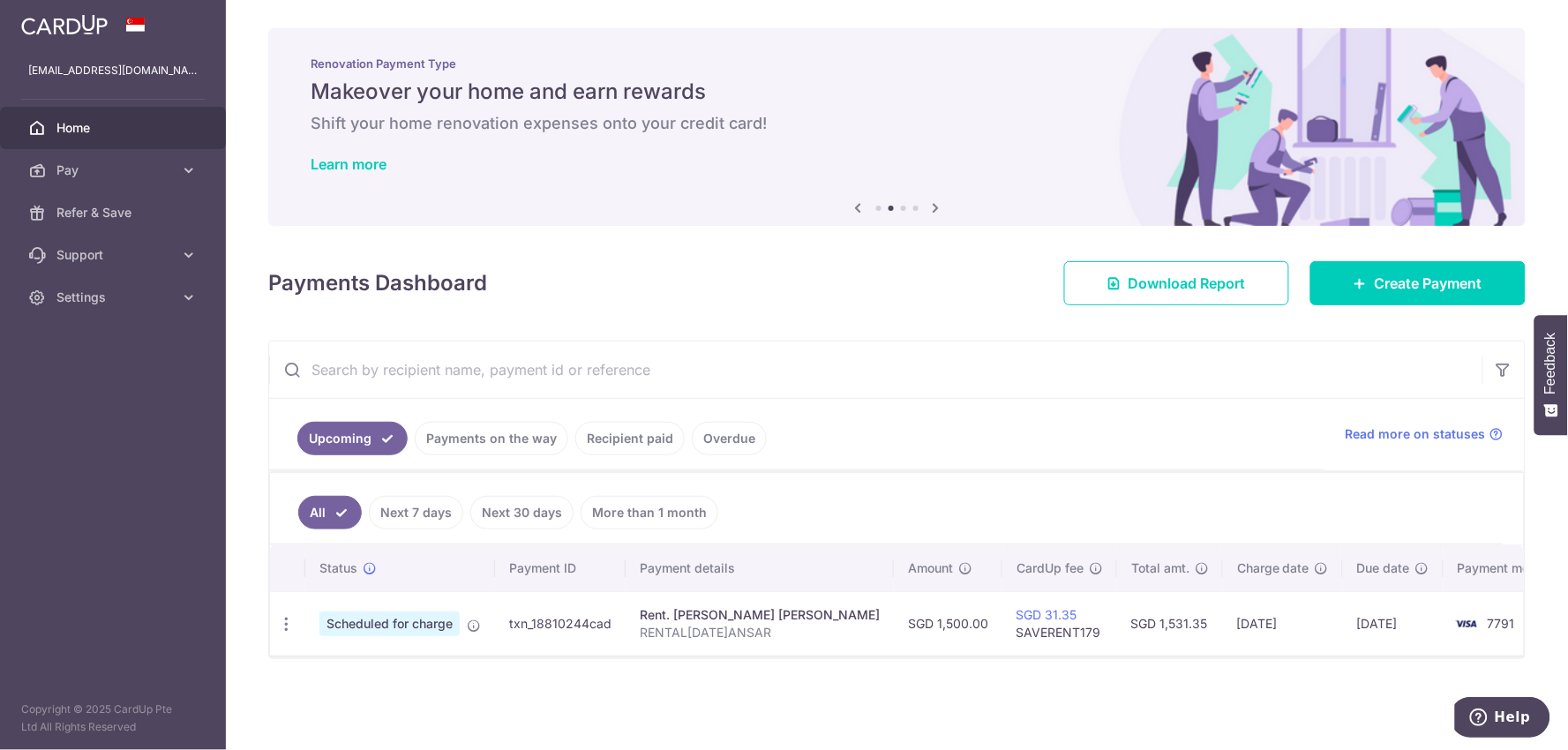
click at [99, 128] on span "Home" at bounding box center [115, 127] width 117 height 18
